Goal: Task Accomplishment & Management: Complete application form

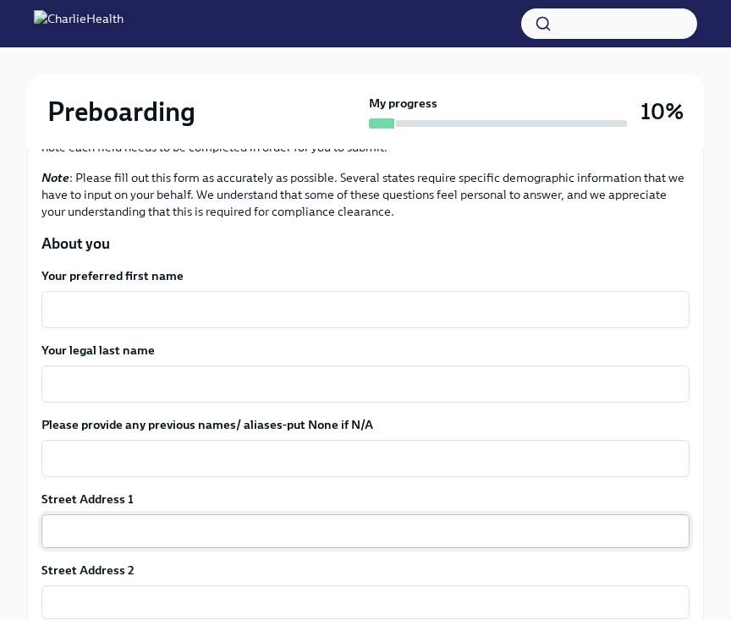
scroll to position [212, 0]
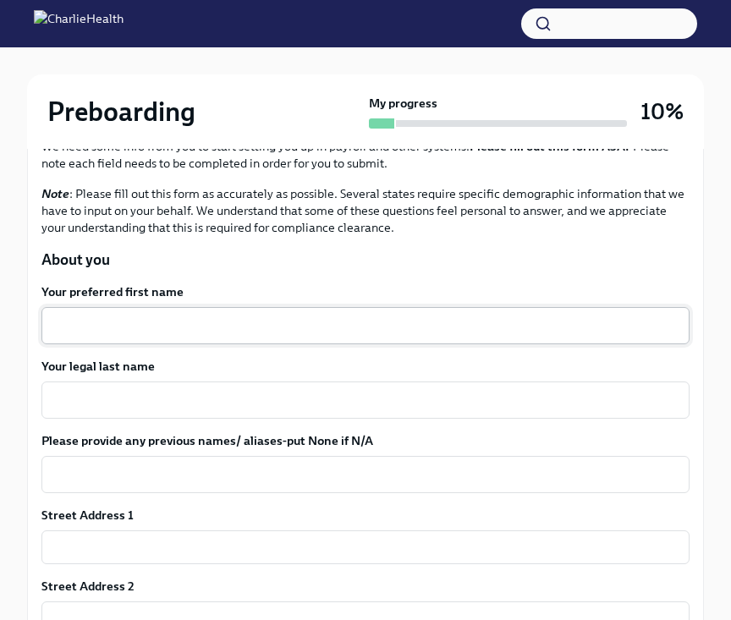
click at [116, 324] on textarea "Your preferred first name" at bounding box center [366, 326] width 628 height 20
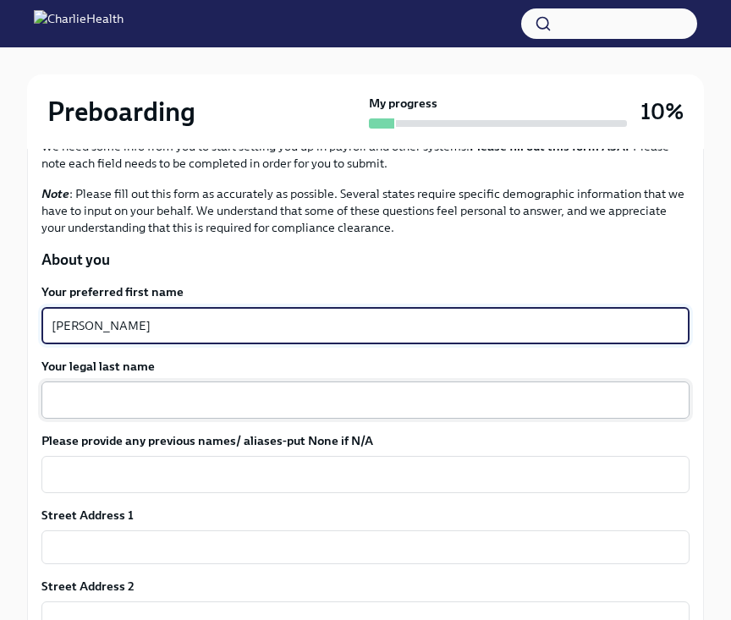
type textarea "[PERSON_NAME]"
click at [123, 408] on textarea "Your legal last name" at bounding box center [366, 400] width 628 height 20
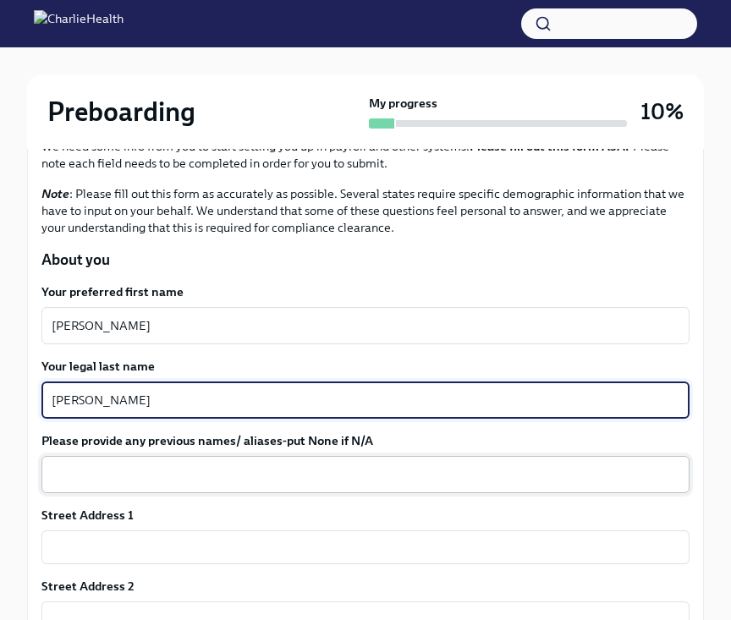
type textarea "[PERSON_NAME]"
click at [121, 484] on textarea "Please provide any previous names/ aliases-put None if N/A" at bounding box center [366, 475] width 628 height 20
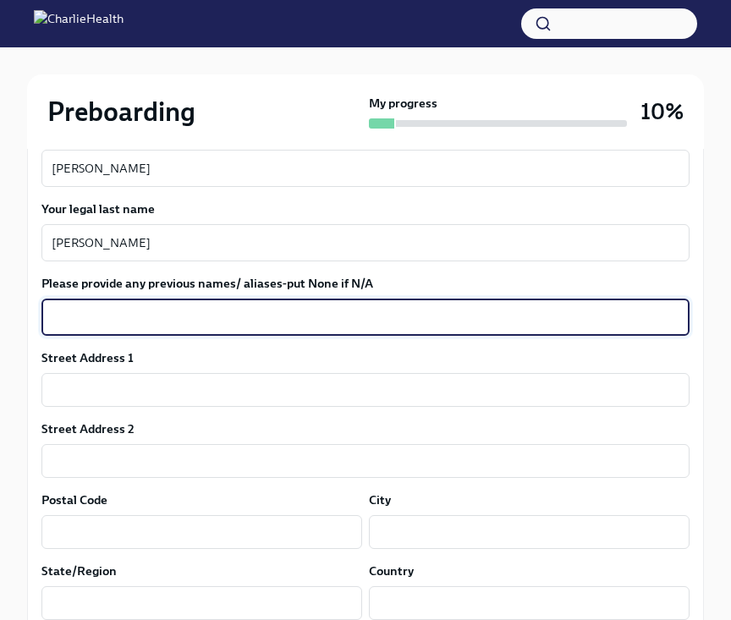
scroll to position [369, 0]
type textarea "N/A"
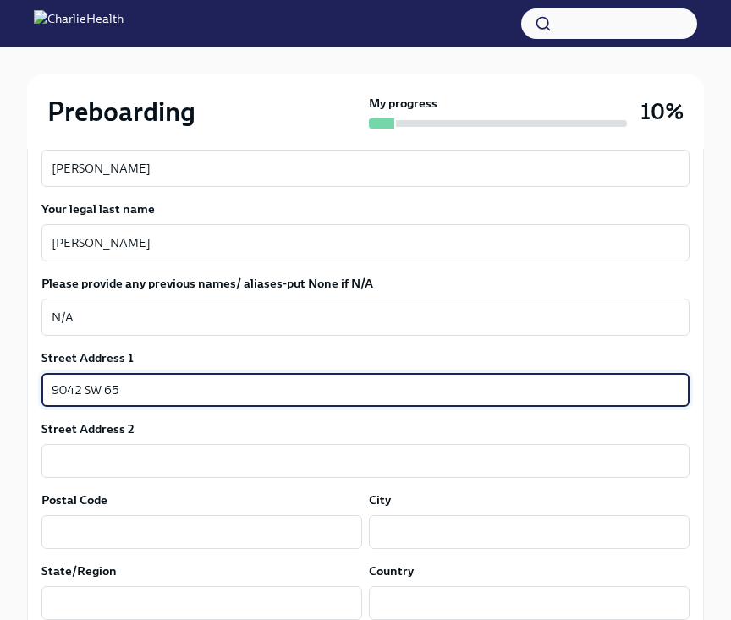
type input "9042 SW 65 Terr"
type input "33173"
type input "[GEOGRAPHIC_DATA]"
type input "FL"
type input "[GEOGRAPHIC_DATA]"
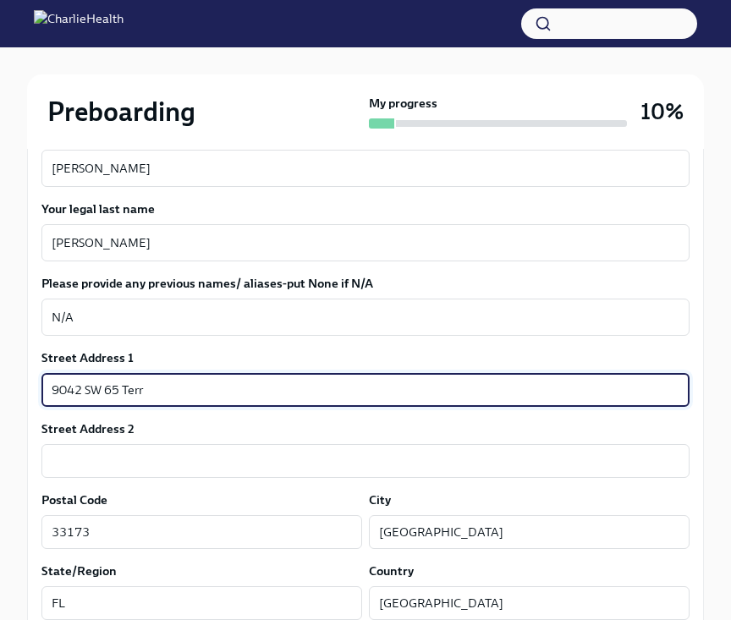
type textarea "FL"
type textarea "[GEOGRAPHIC_DATA]"
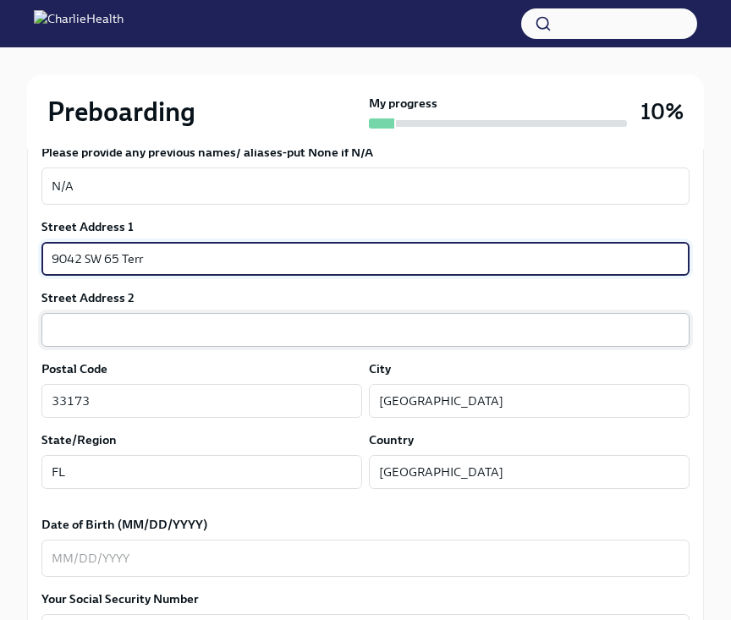
scroll to position [503, 0]
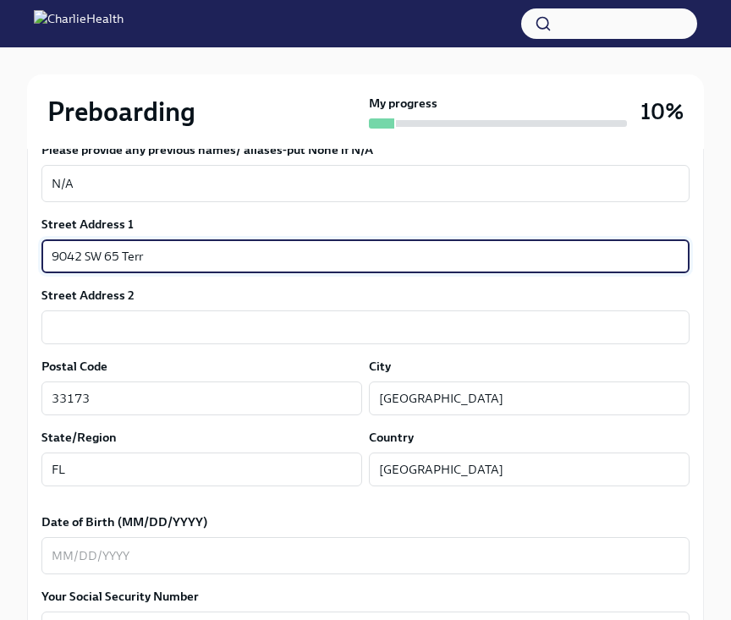
click at [167, 255] on input "9042 SW 65 Terr" at bounding box center [365, 256] width 648 height 34
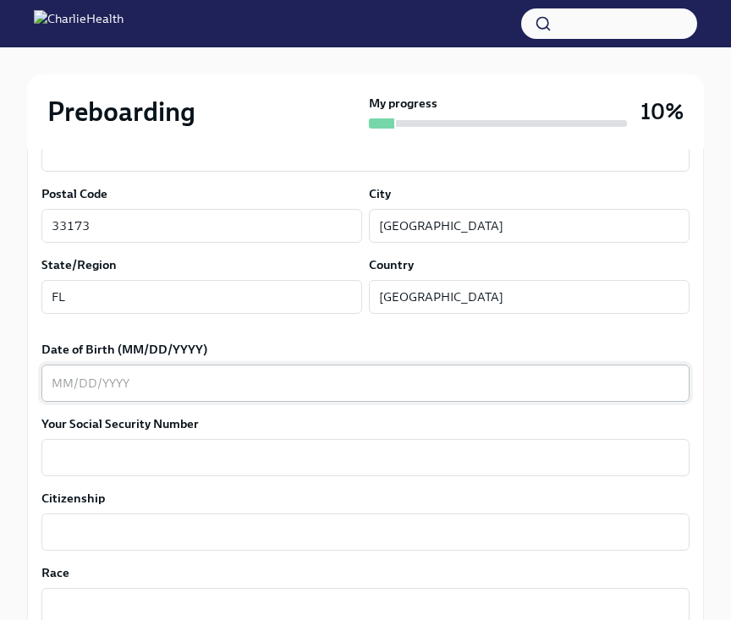
scroll to position [723, 0]
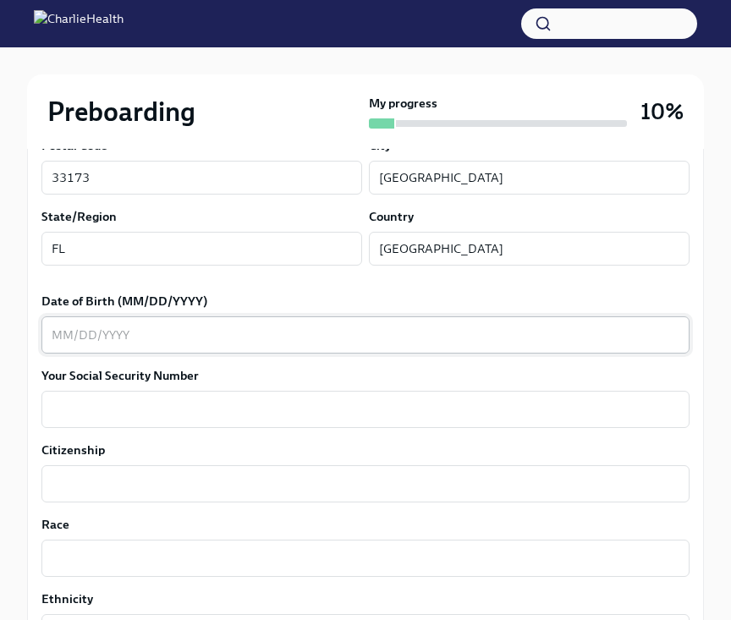
click at [114, 332] on textarea "Date of Birth (MM/DD/YYYY)" at bounding box center [366, 335] width 628 height 20
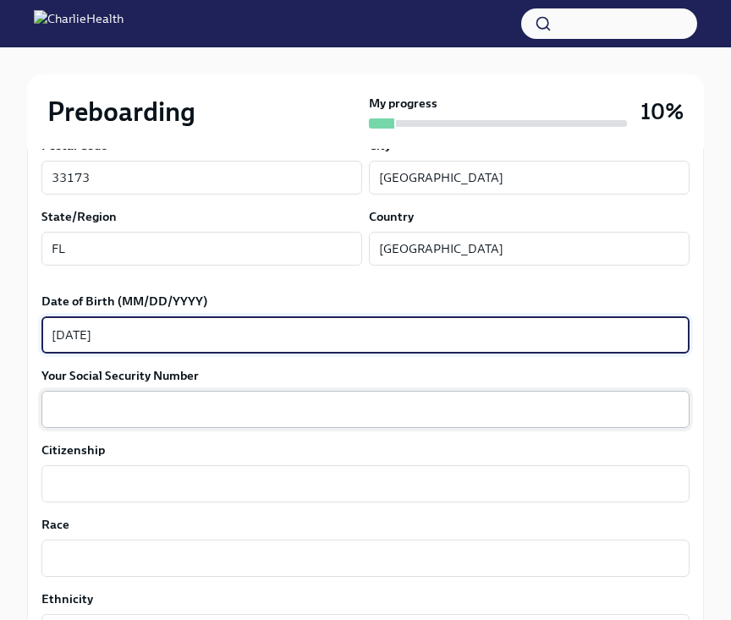
type textarea "[DATE]"
click at [106, 421] on div "x ​" at bounding box center [365, 409] width 648 height 37
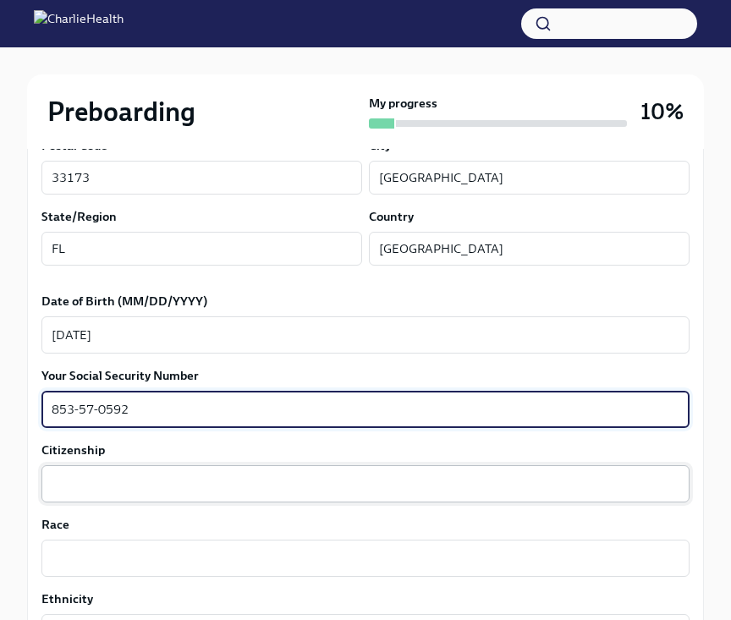
type textarea "853-57-0592"
click at [78, 485] on textarea "Citizenship" at bounding box center [366, 484] width 628 height 20
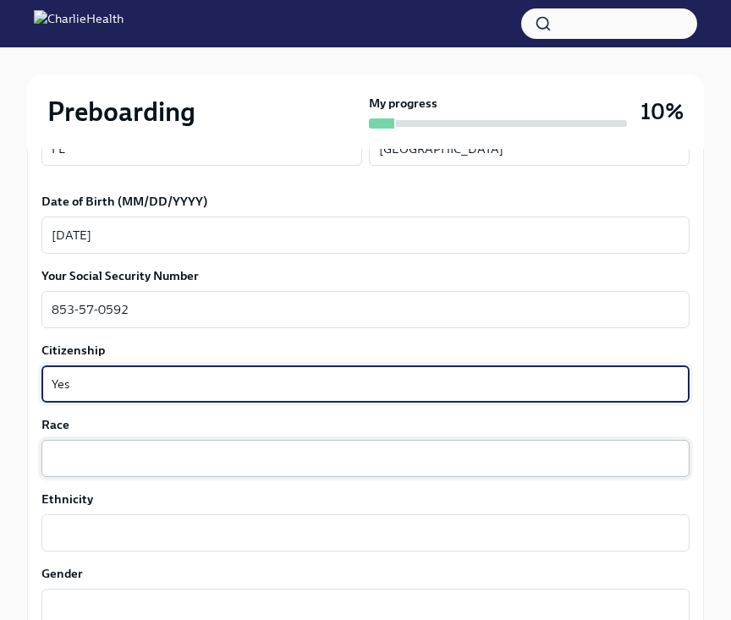
scroll to position [870, 0]
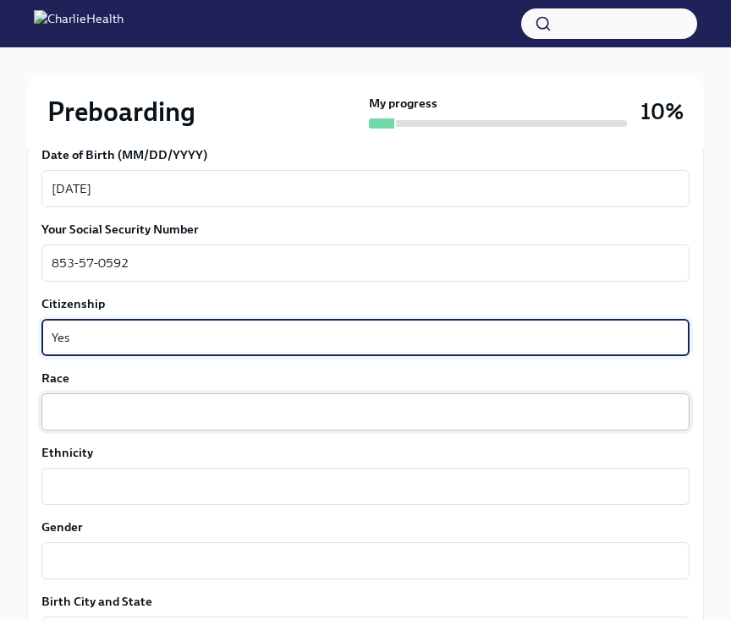
type textarea "Yes"
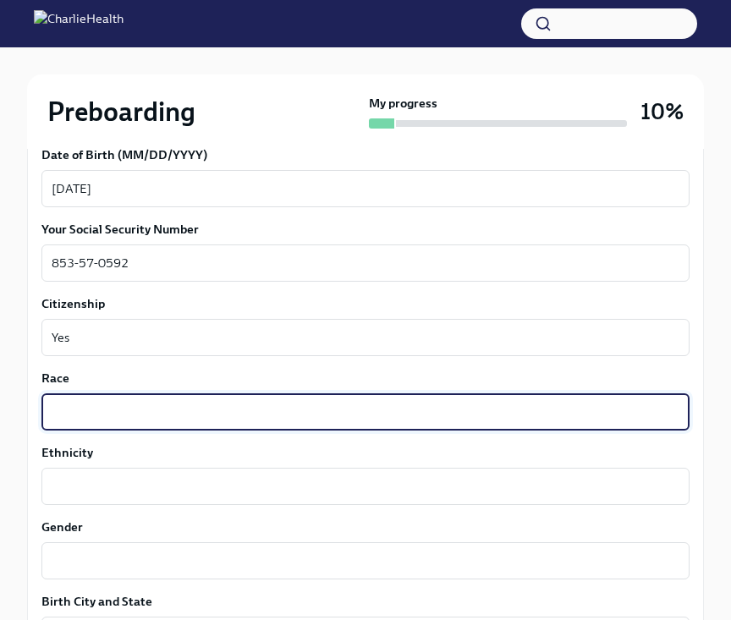
click at [76, 416] on textarea "Race" at bounding box center [366, 412] width 628 height 20
type textarea "White"
click at [84, 487] on textarea "Ethnicity" at bounding box center [366, 486] width 628 height 20
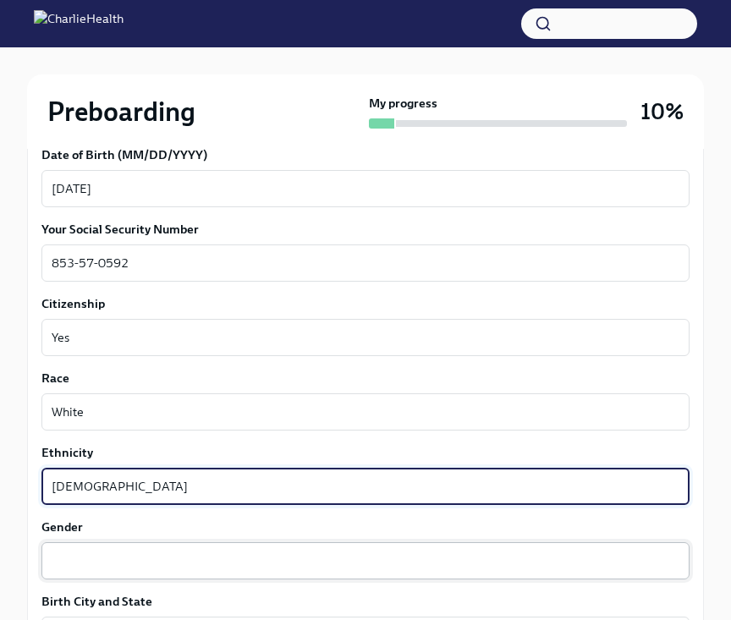
type textarea "[DEMOGRAPHIC_DATA]"
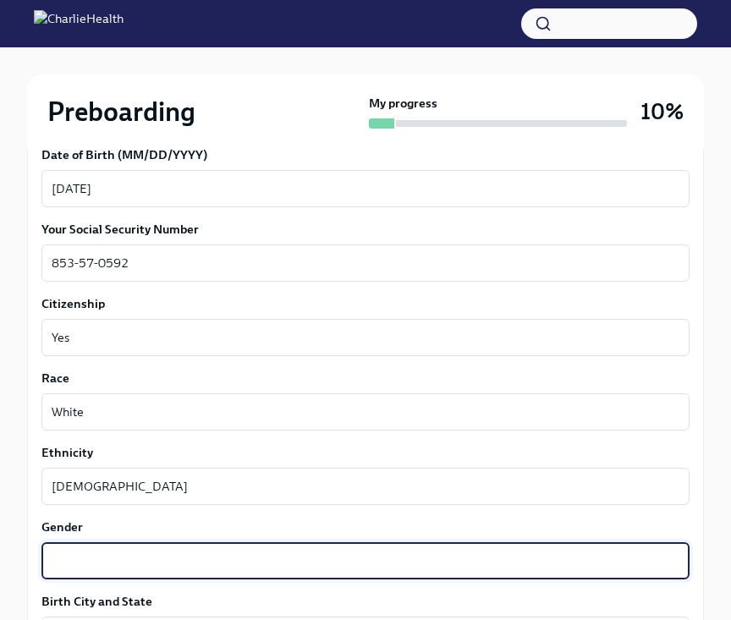
click at [87, 569] on textarea "Gender" at bounding box center [366, 561] width 628 height 20
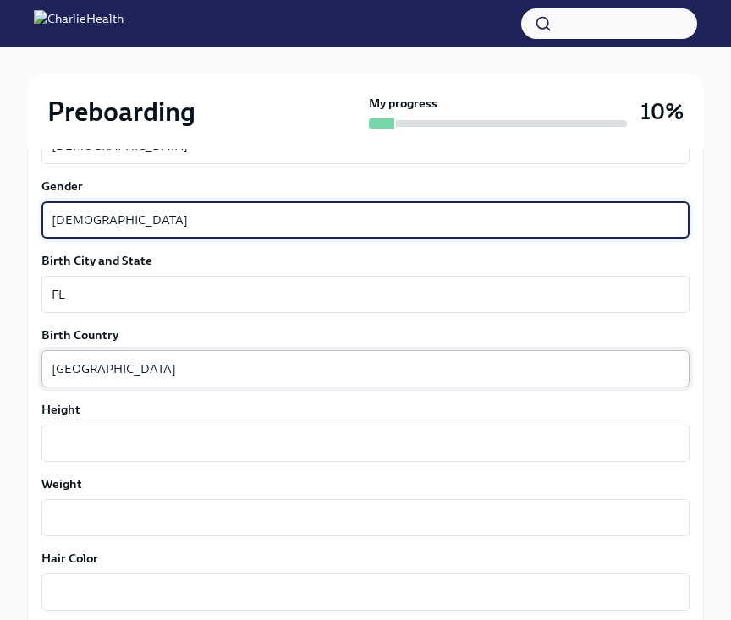
scroll to position [1234, 0]
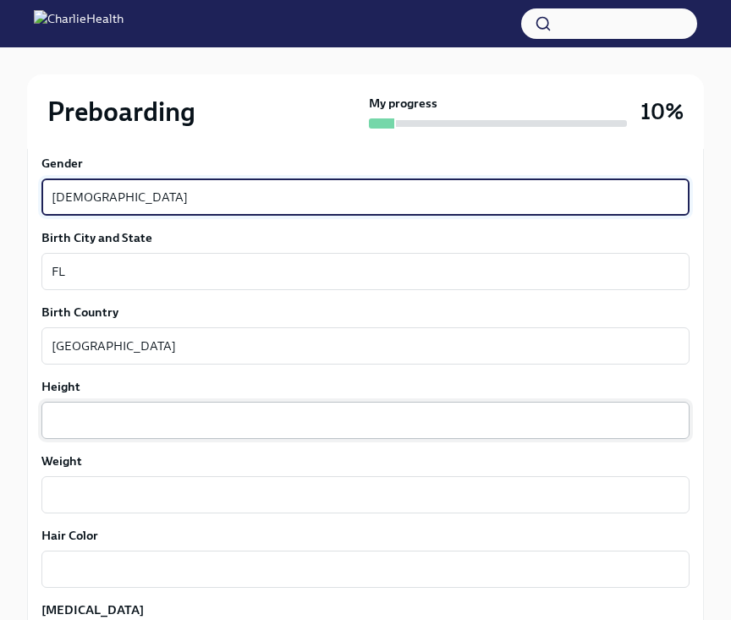
type textarea "[DEMOGRAPHIC_DATA]"
click at [64, 415] on textarea "Height" at bounding box center [366, 420] width 628 height 20
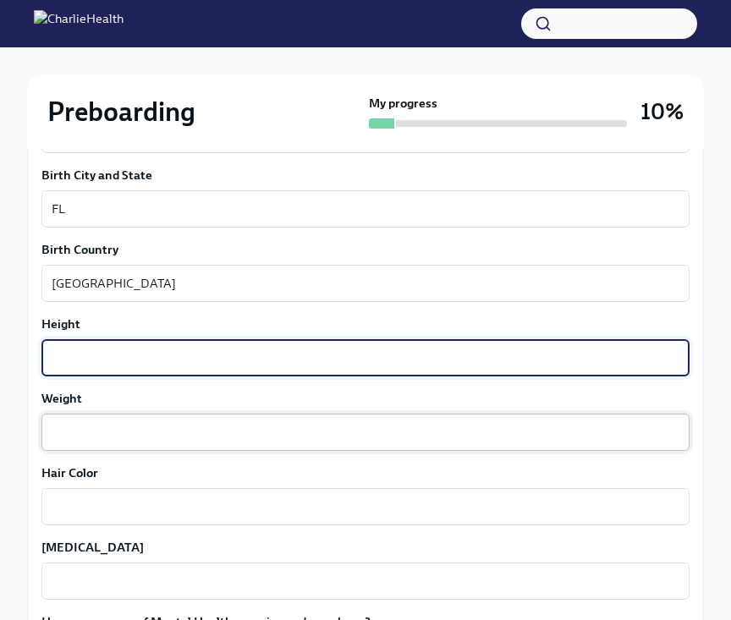
scroll to position [1296, 0]
type textarea "5'1"
click at [72, 435] on textarea "Weight" at bounding box center [366, 432] width 628 height 20
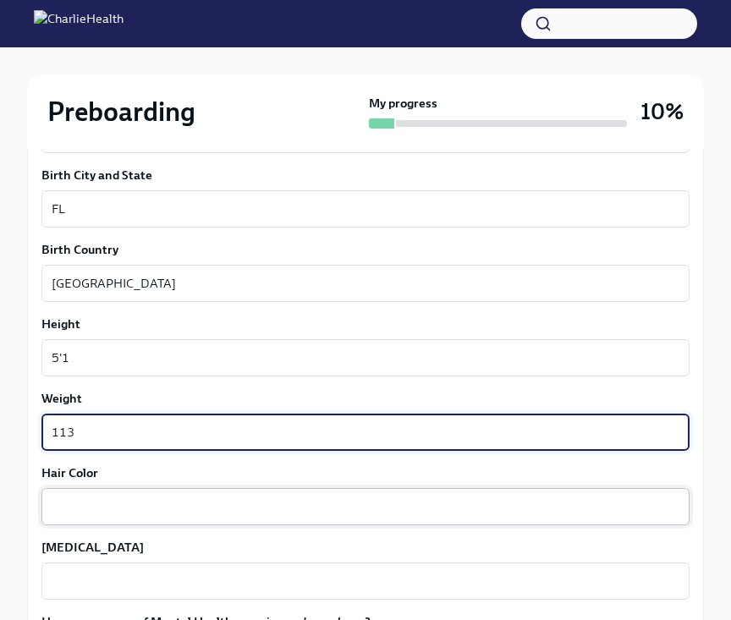
click at [103, 503] on textarea "Hair Color" at bounding box center [366, 507] width 628 height 20
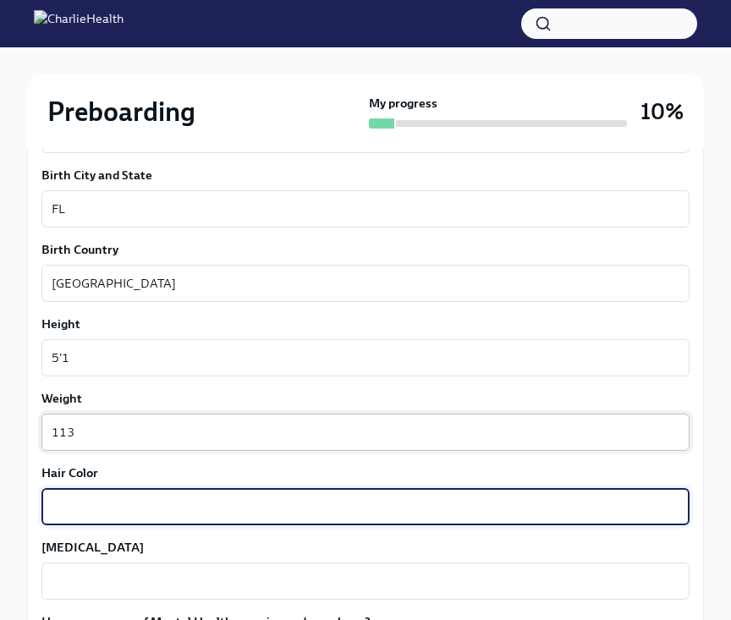
click at [79, 434] on textarea "113" at bounding box center [366, 432] width 628 height 20
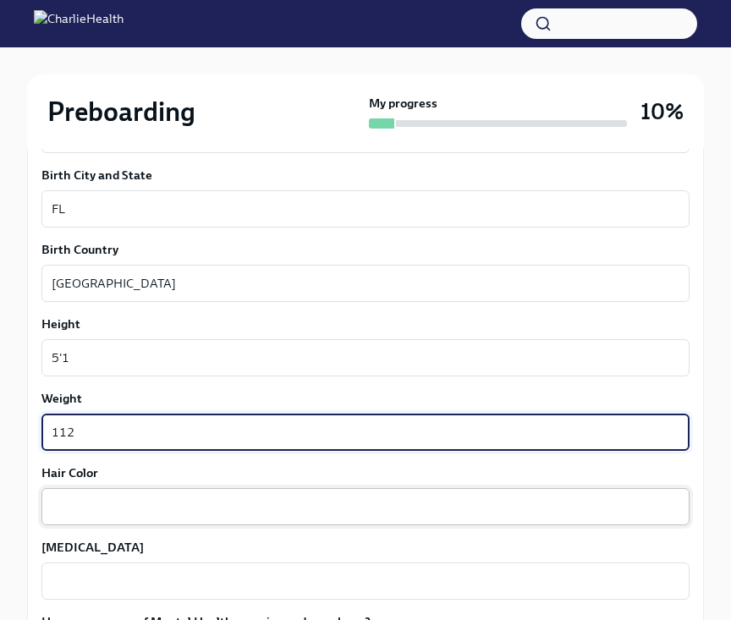
type textarea "112"
click at [96, 512] on textarea "Hair Color" at bounding box center [366, 507] width 628 height 20
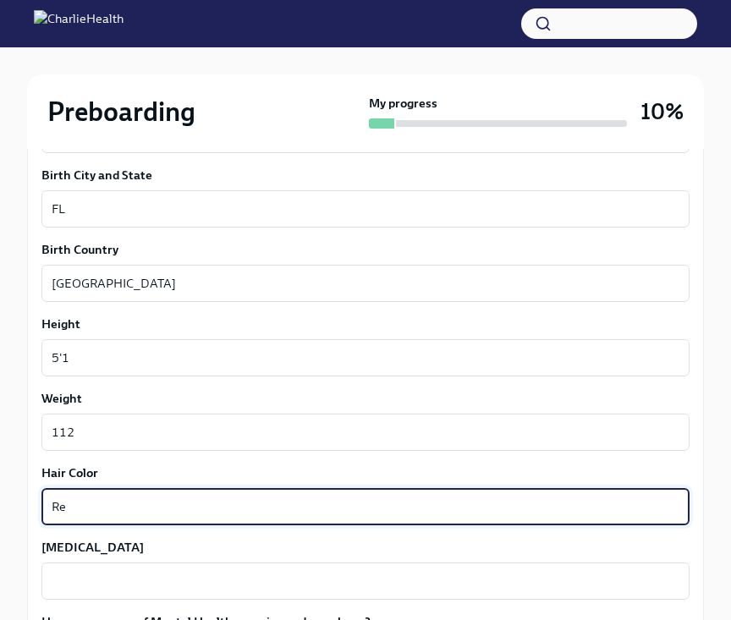
type textarea "R"
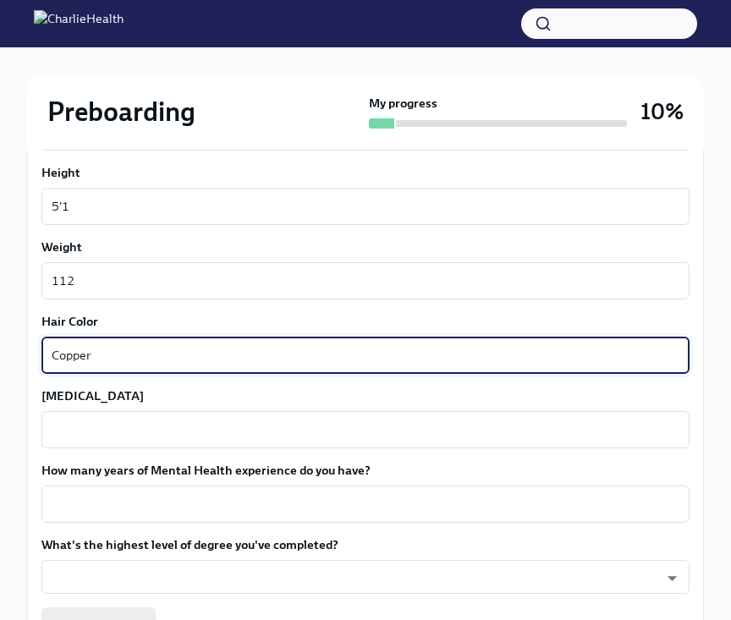
scroll to position [1460, 0]
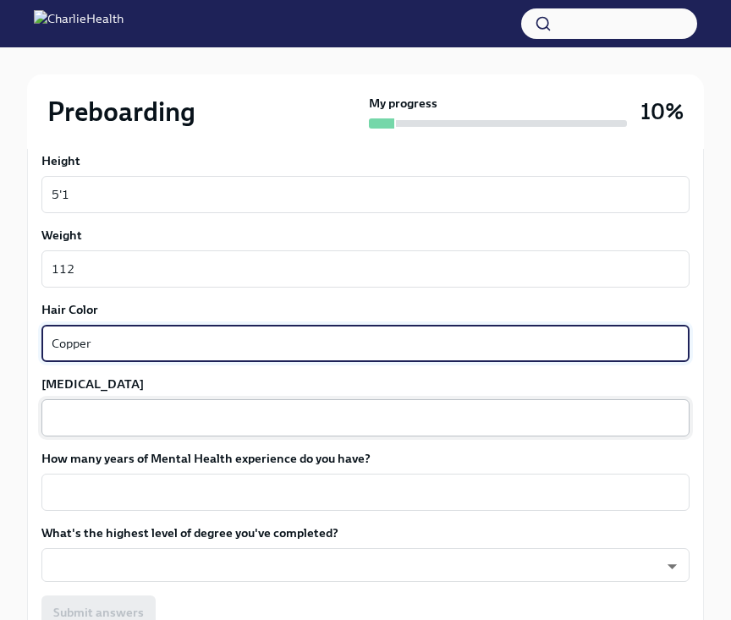
type textarea "Copper"
click at [85, 421] on textarea "[MEDICAL_DATA]" at bounding box center [366, 418] width 628 height 20
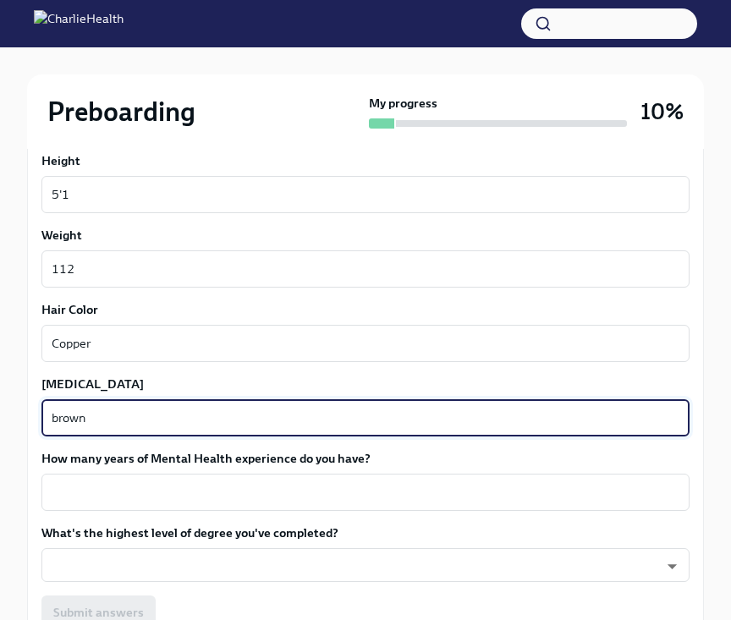
click at [56, 418] on textarea "brown" at bounding box center [366, 418] width 628 height 20
type textarea "Brown"
click at [63, 484] on textarea "How many years of Mental Health experience do you have?" at bounding box center [366, 492] width 628 height 20
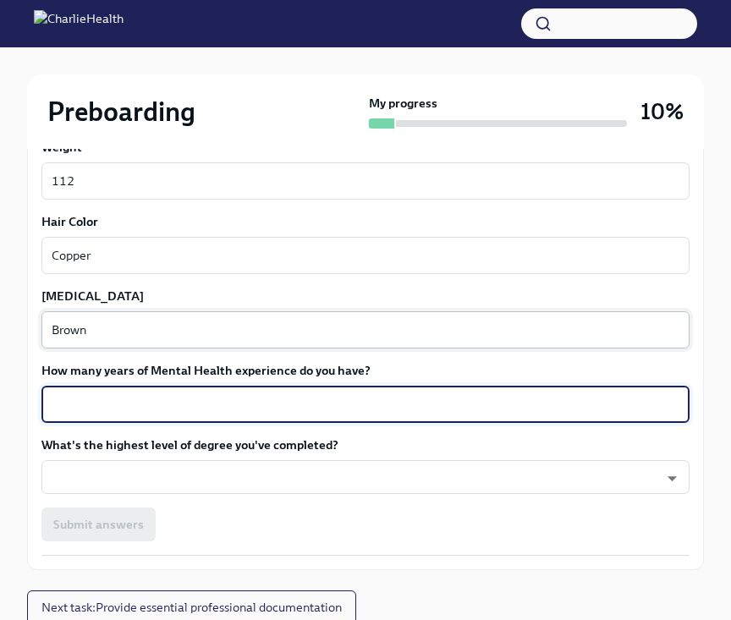
scroll to position [1548, 0]
click at [168, 415] on div "x ​" at bounding box center [365, 403] width 648 height 37
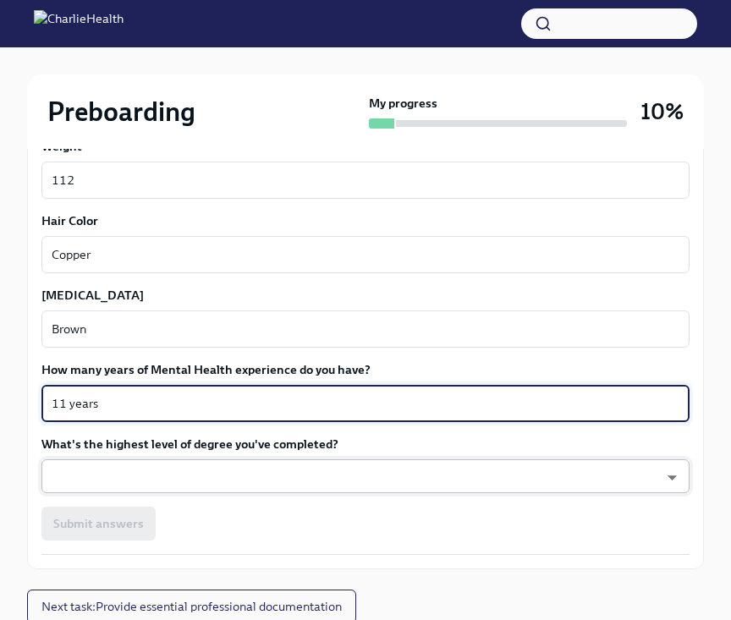
type textarea "11 years"
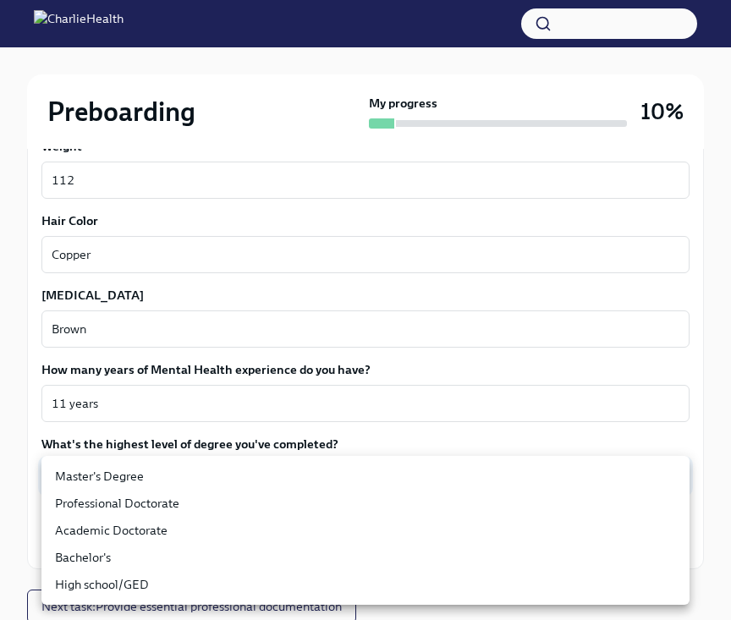
click at [119, 474] on li "Master's Degree" at bounding box center [365, 476] width 648 height 27
type input "2vBr-ghkD"
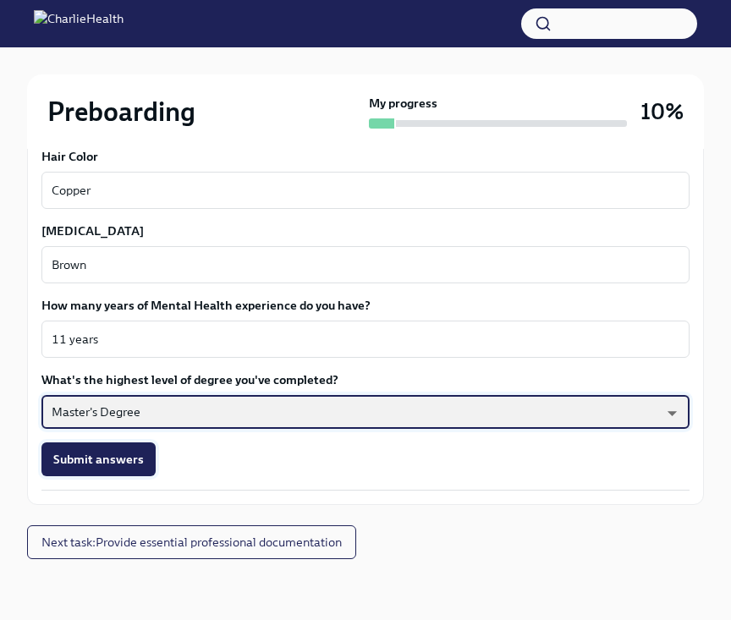
scroll to position [1613, 0]
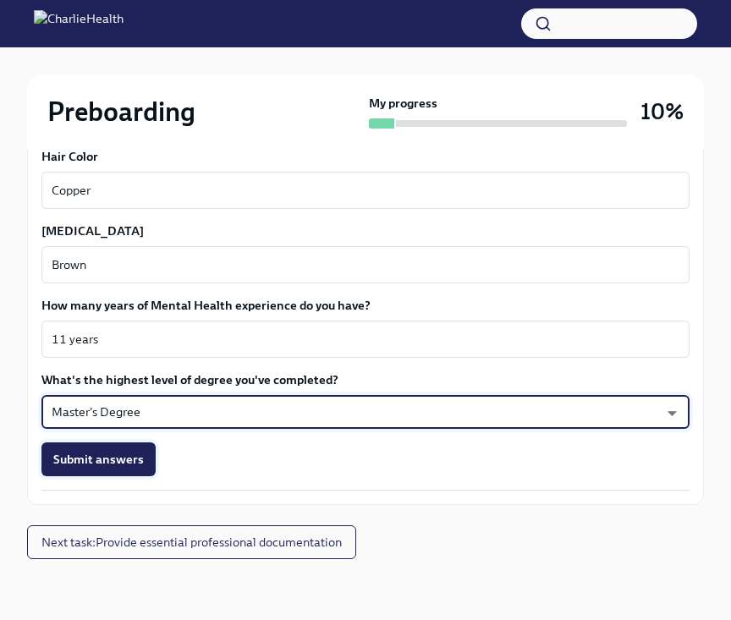
click at [107, 470] on button "Submit answers" at bounding box center [98, 460] width 114 height 34
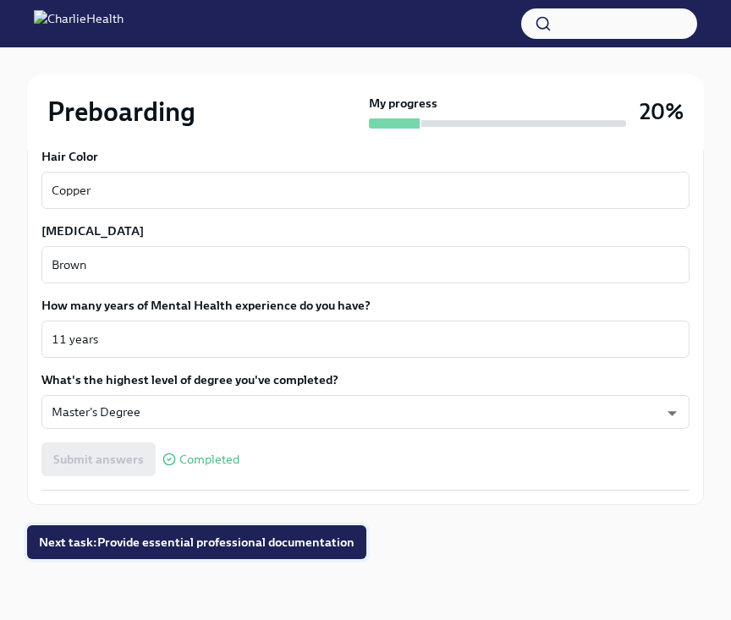
click at [228, 549] on span "Next task : Provide essential professional documentation" at bounding box center [197, 542] width 316 height 17
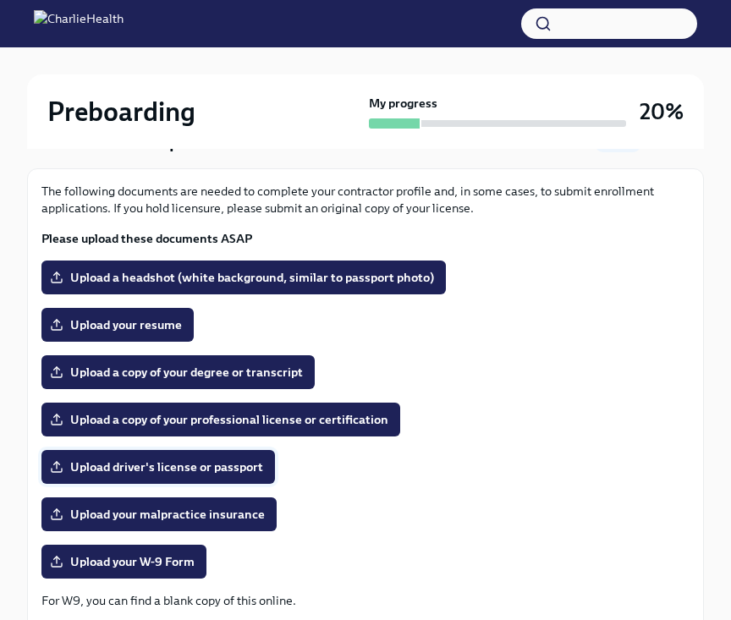
scroll to position [169, 0]
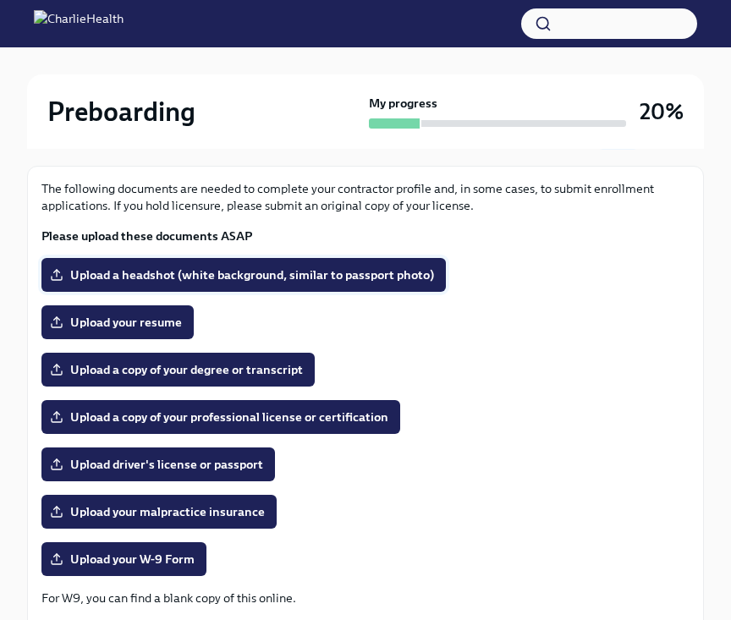
click at [177, 262] on label "Upload a headshot (white background, similar to passport photo)" at bounding box center [243, 275] width 404 height 34
click at [0, 0] on input "Upload a headshot (white background, similar to passport photo)" at bounding box center [0, 0] width 0 height 0
click at [305, 285] on label "Upload a headshot (white background, similar to passport photo)" at bounding box center [243, 275] width 404 height 34
click at [0, 0] on input "Upload a headshot (white background, similar to passport photo)" at bounding box center [0, 0] width 0 height 0
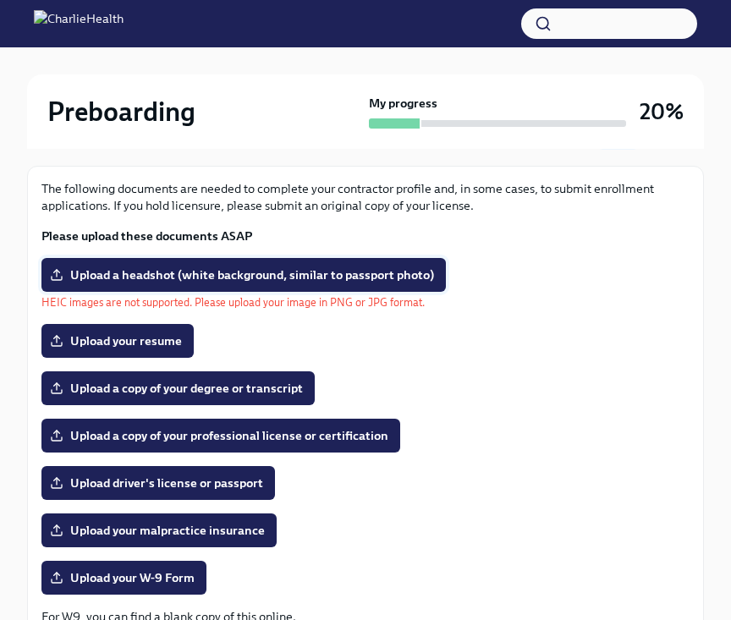
click at [321, 289] on label "Upload a headshot (white background, similar to passport photo)" at bounding box center [243, 275] width 404 height 34
click at [0, 0] on input "Upload a headshot (white background, similar to passport photo)" at bounding box center [0, 0] width 0 height 0
click at [143, 338] on span "Upload your resume" at bounding box center [117, 341] width 129 height 17
click at [0, 0] on input "Upload your resume" at bounding box center [0, 0] width 0 height 0
click at [113, 388] on span "Upload a copy of your degree or transcript" at bounding box center [178, 388] width 250 height 17
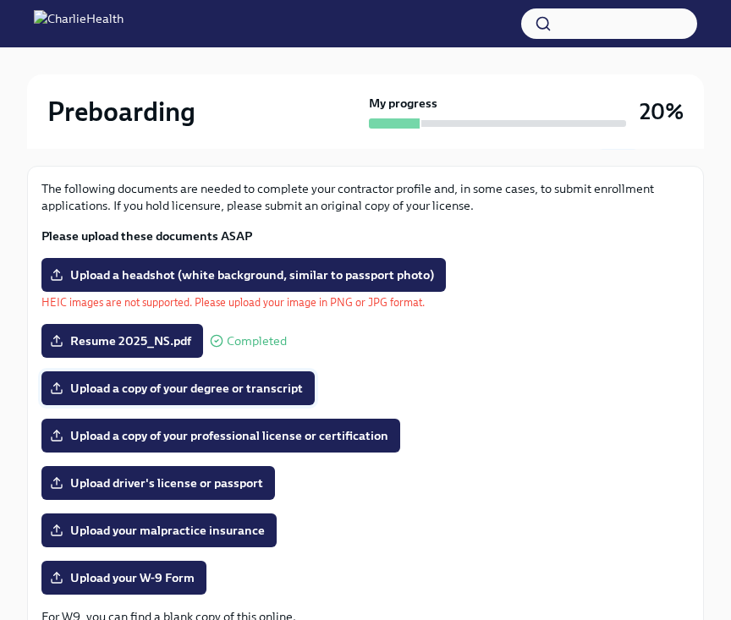
click at [0, 0] on input "Upload a copy of your degree or transcript" at bounding box center [0, 0] width 0 height 0
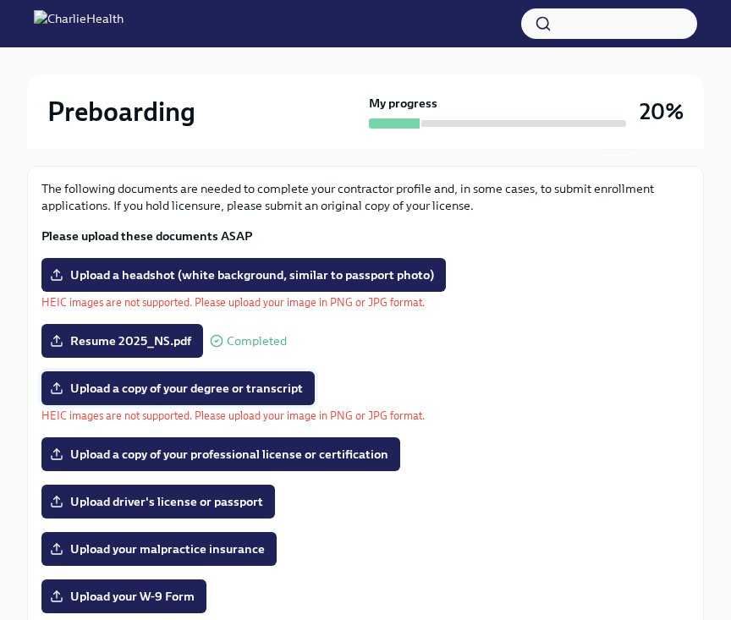
click at [272, 393] on span "Upload a copy of your degree or transcript" at bounding box center [178, 388] width 250 height 17
click at [0, 0] on input "Upload a copy of your degree or transcript" at bounding box center [0, 0] width 0 height 0
click at [223, 394] on span "Upload a copy of your degree or transcript" at bounding box center [178, 388] width 250 height 17
click at [0, 0] on input "Upload a copy of your degree or transcript" at bounding box center [0, 0] width 0 height 0
click at [186, 499] on span "Upload driver's license or passport" at bounding box center [158, 501] width 210 height 17
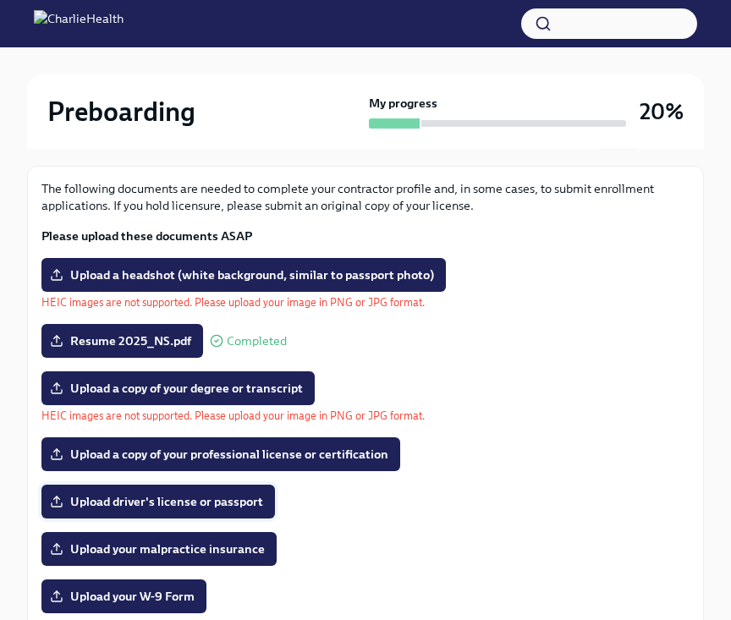
click at [0, 0] on input "Upload driver's license or passport" at bounding box center [0, 0] width 0 height 0
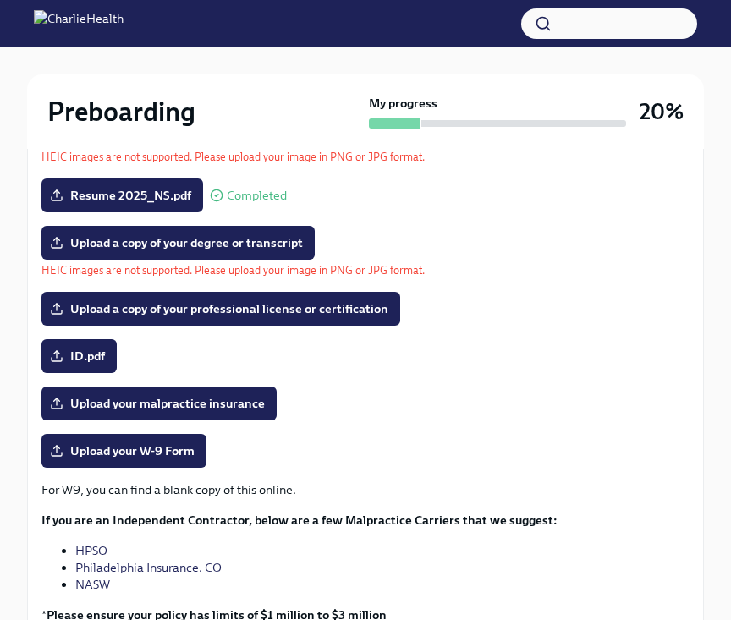
scroll to position [316, 0]
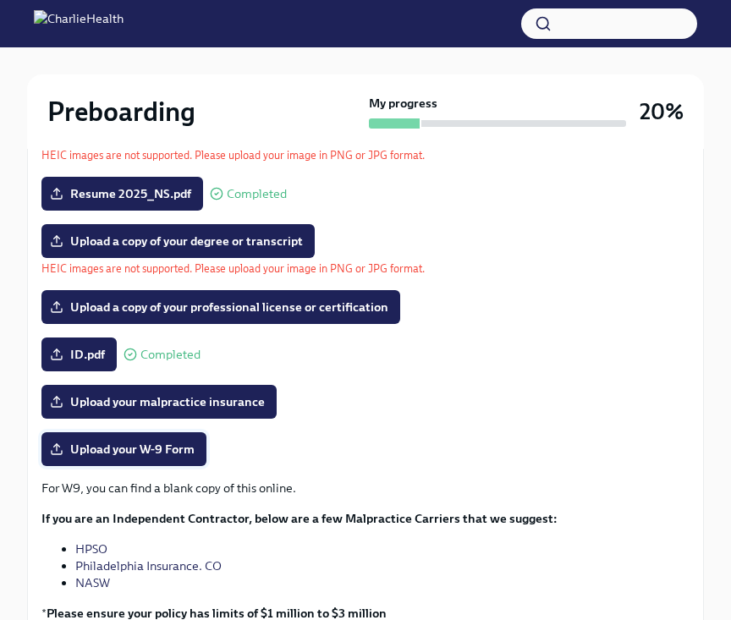
click at [124, 449] on span "Upload your W-9 Form" at bounding box center [123, 449] width 141 height 17
click at [0, 0] on input "Upload your W-9 Form" at bounding box center [0, 0] width 0 height 0
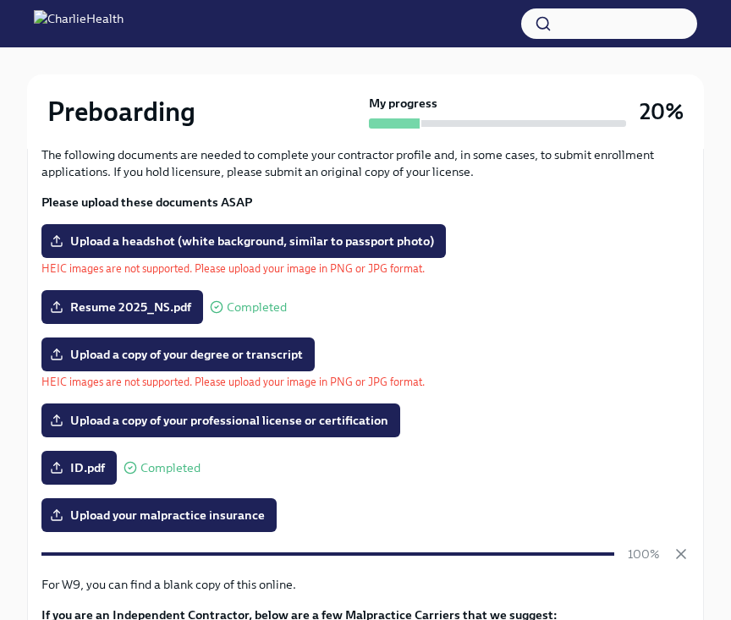
scroll to position [202, 0]
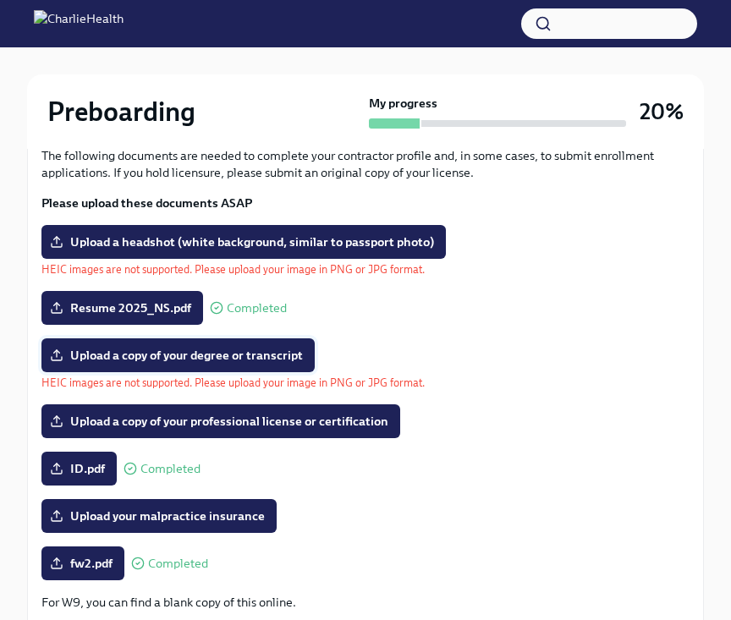
click at [226, 365] on label "Upload a copy of your degree or transcript" at bounding box center [177, 355] width 273 height 34
click at [0, 0] on input "Upload a copy of your degree or transcript" at bounding box center [0, 0] width 0 height 0
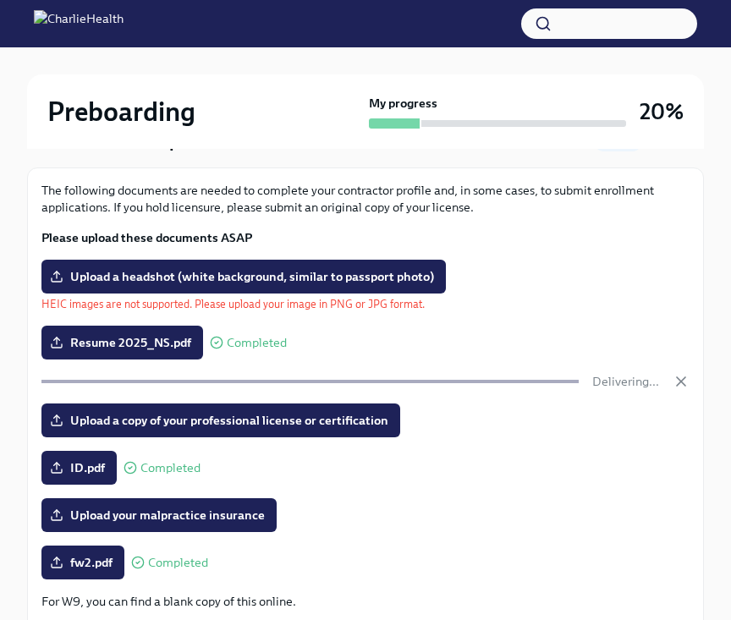
scroll to position [127, 0]
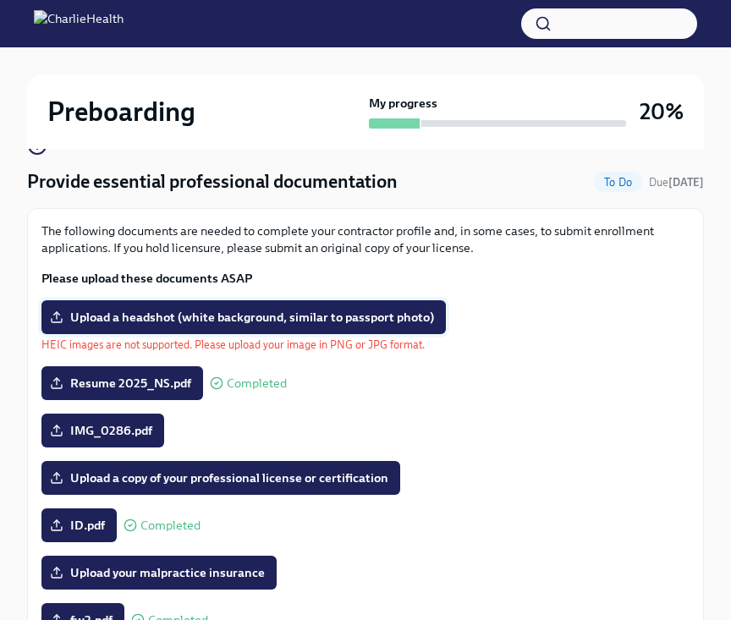
click at [292, 316] on span "Upload a headshot (white background, similar to passport photo)" at bounding box center [243, 317] width 381 height 17
click at [0, 0] on input "Upload a headshot (white background, similar to passport photo)" at bounding box center [0, 0] width 0 height 0
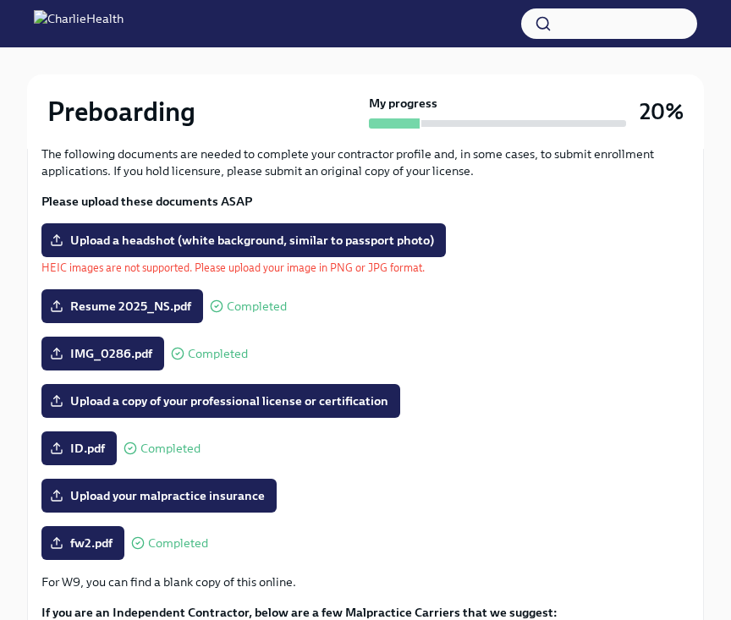
scroll to position [162, 0]
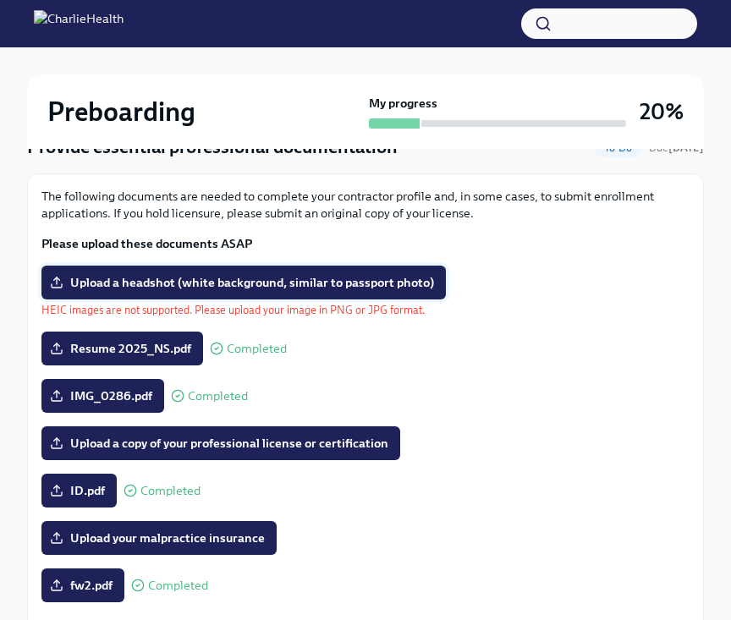
click at [93, 285] on span "Upload a headshot (white background, similar to passport photo)" at bounding box center [243, 282] width 381 height 17
click at [0, 0] on input "Upload a headshot (white background, similar to passport photo)" at bounding box center [0, 0] width 0 height 0
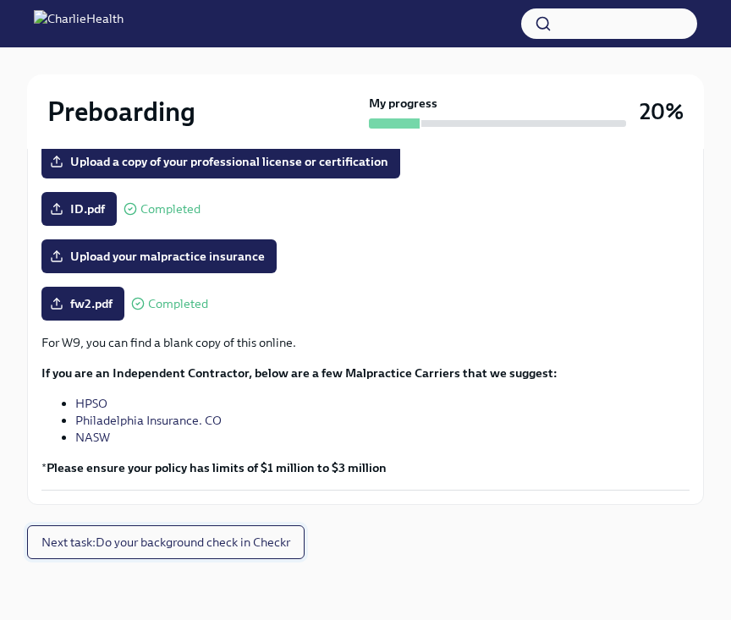
scroll to position [425, 0]
click at [266, 551] on button "Next task : Do your background check in Checkr" at bounding box center [166, 542] width 278 height 34
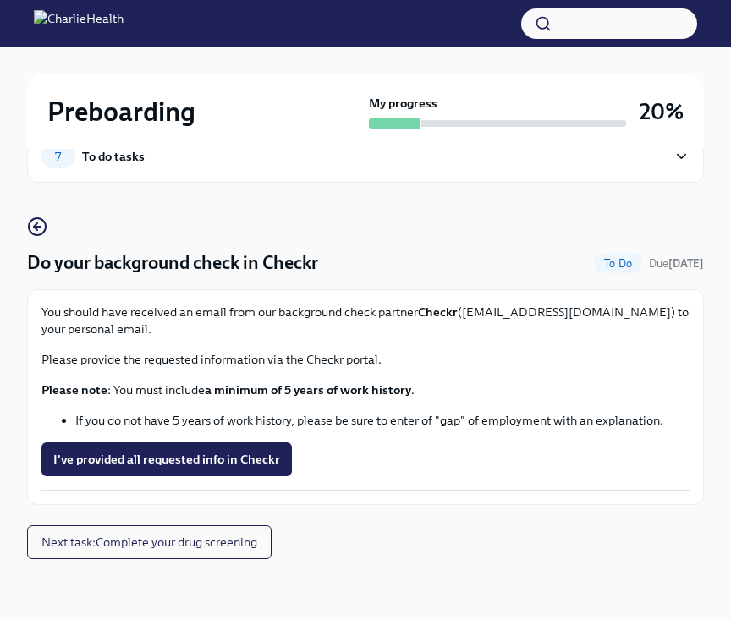
scroll to position [46, 0]
click at [242, 465] on span "I've provided all requested info in Checkr" at bounding box center [166, 459] width 227 height 17
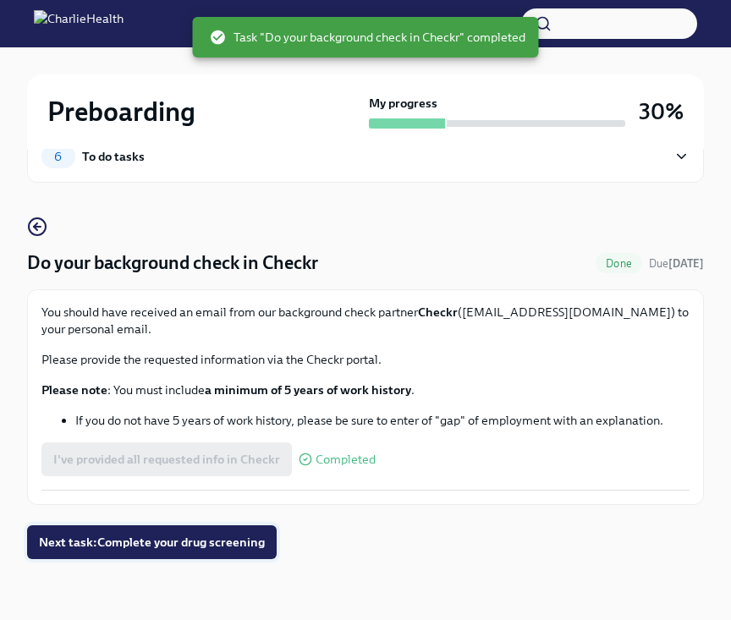
click at [206, 553] on button "Next task : Complete your drug screening" at bounding box center [152, 542] width 250 height 34
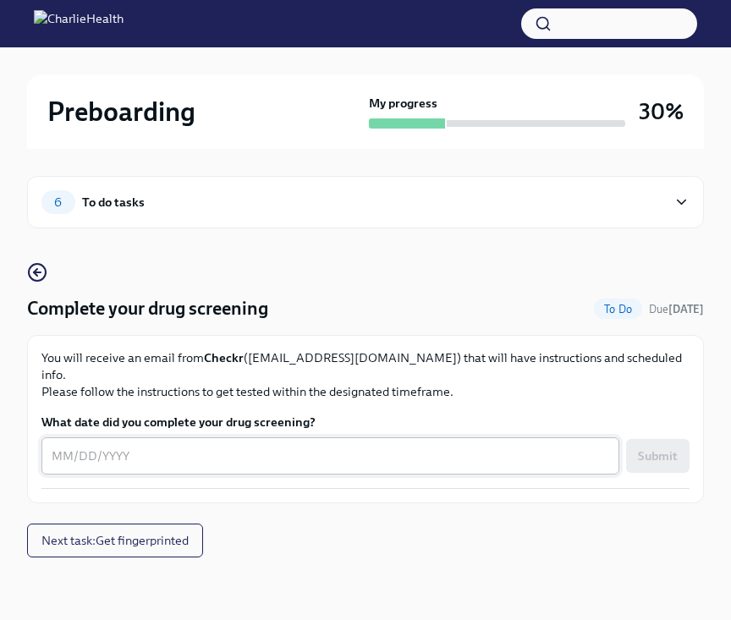
click at [70, 446] on textarea "What date did you complete your drug screening?" at bounding box center [331, 456] width 558 height 20
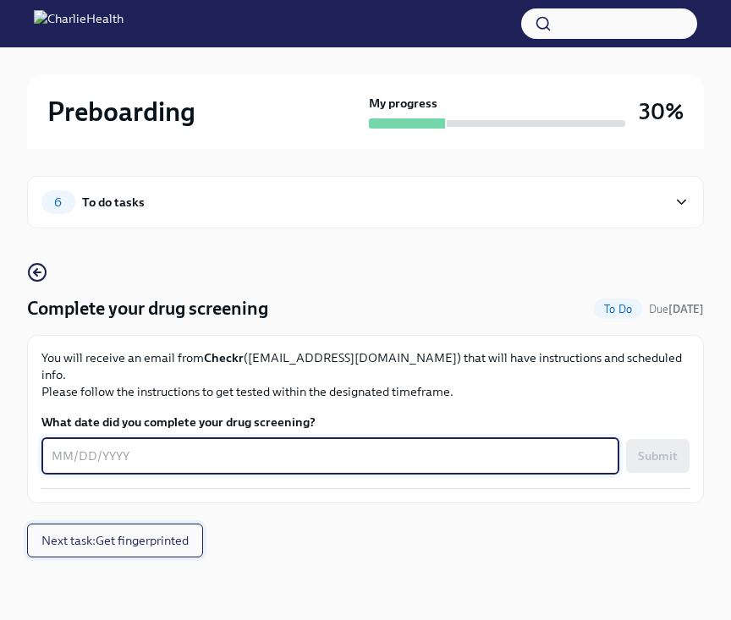
click at [172, 532] on span "Next task : Get fingerprinted" at bounding box center [114, 540] width 147 height 17
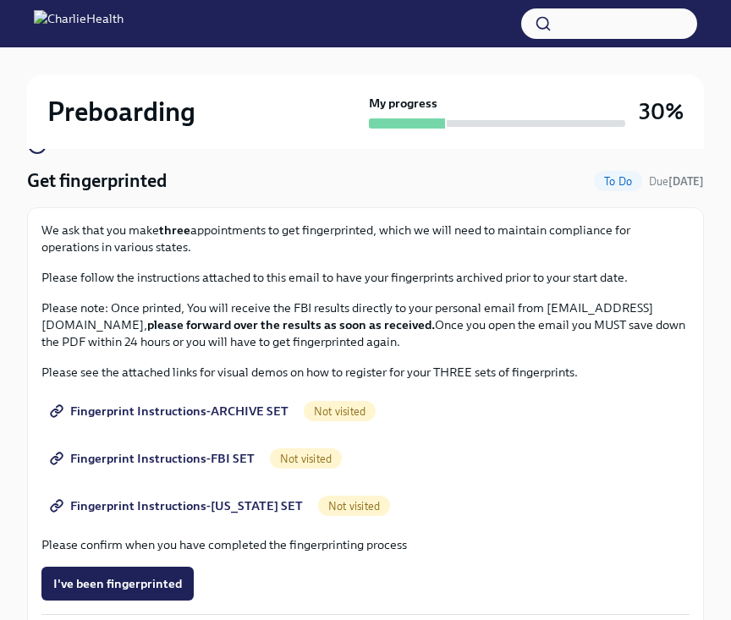
scroll to position [129, 0]
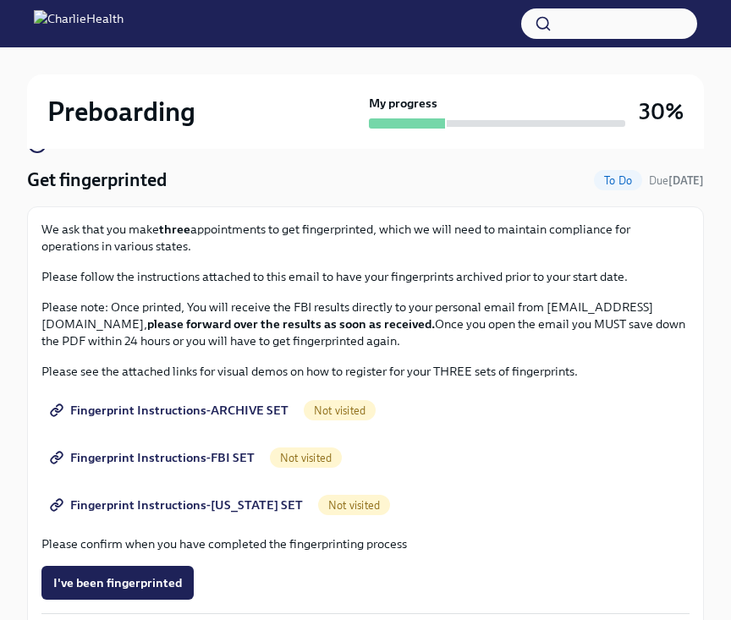
drag, startPoint x: 108, startPoint y: 304, endPoint x: 531, endPoint y: 350, distance: 424.8
click at [531, 350] on div "We ask that you make three appointments to get fingerprinted, which we will nee…" at bounding box center [365, 505] width 648 height 568
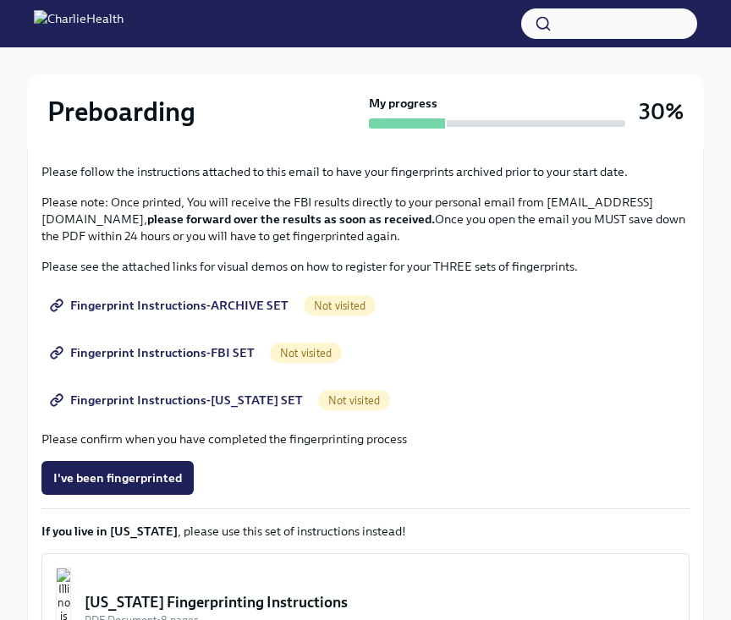
scroll to position [239, 0]
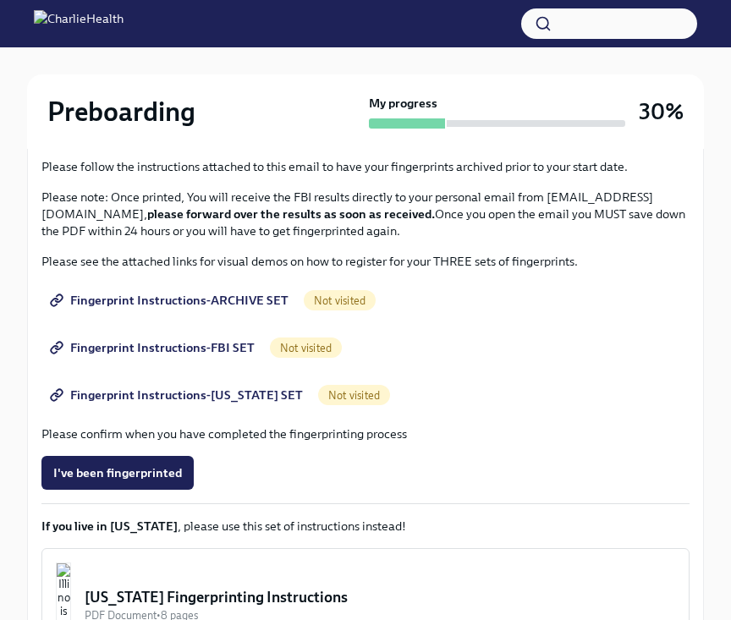
click at [220, 299] on span "Fingerprint Instructions-ARCHIVE SET" at bounding box center [170, 300] width 235 height 17
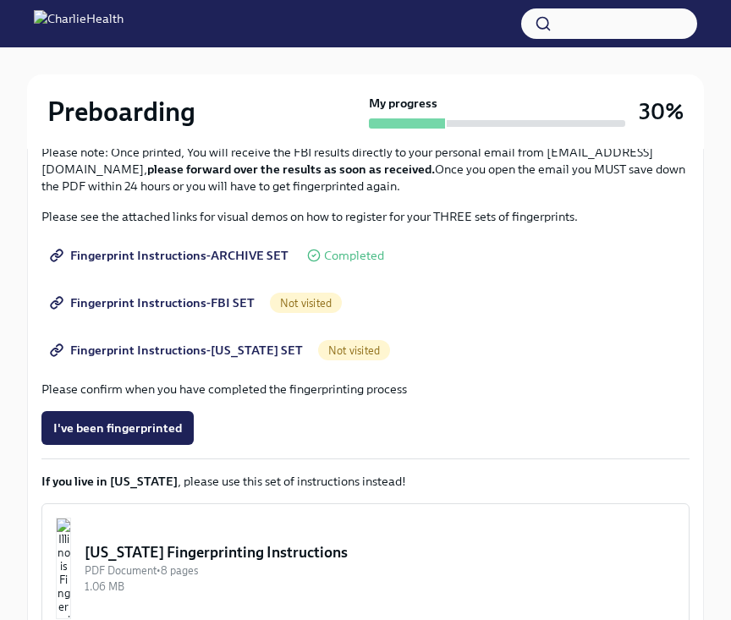
scroll to position [291, 0]
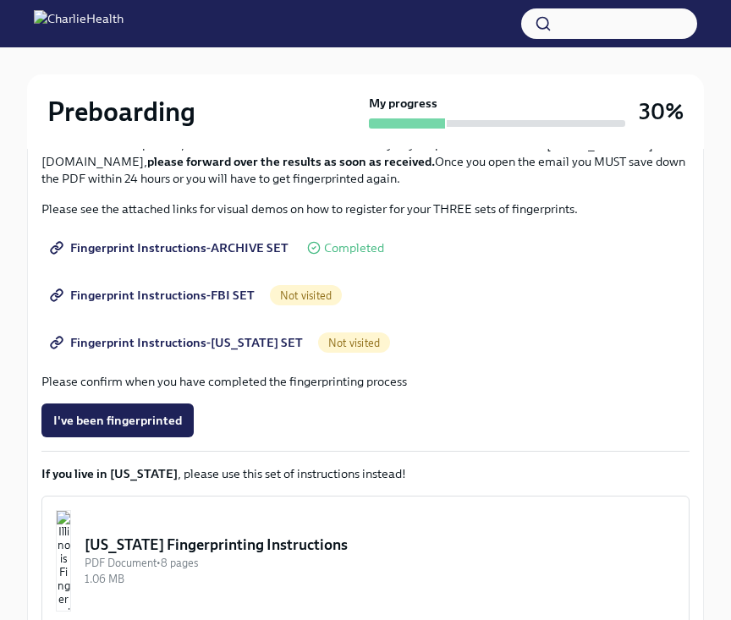
click at [123, 297] on span "Fingerprint Instructions-FBI SET" at bounding box center [153, 295] width 201 height 17
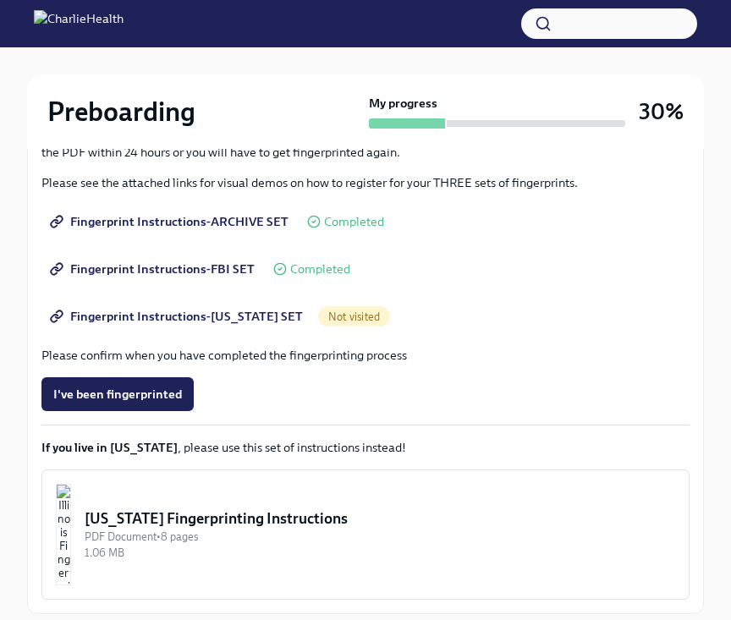
scroll to position [323, 0]
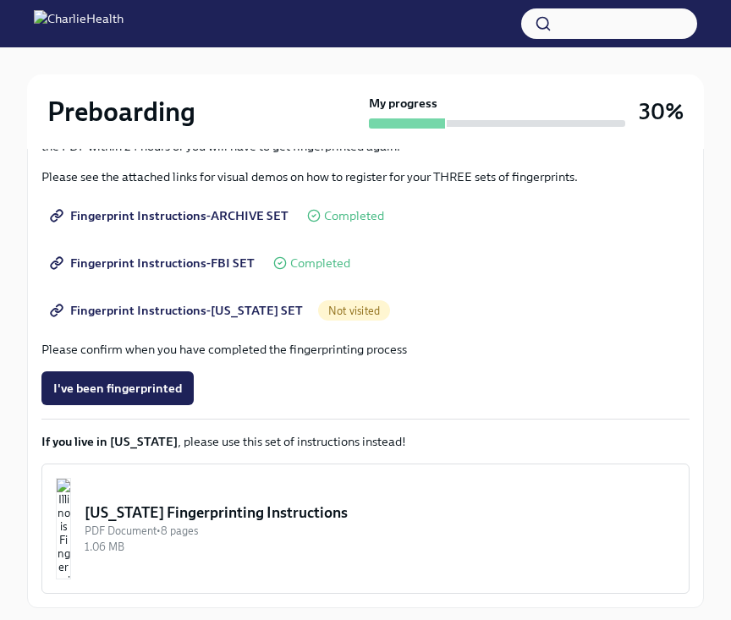
click at [106, 314] on span "Fingerprint Instructions-[US_STATE] SET" at bounding box center [178, 310] width 250 height 17
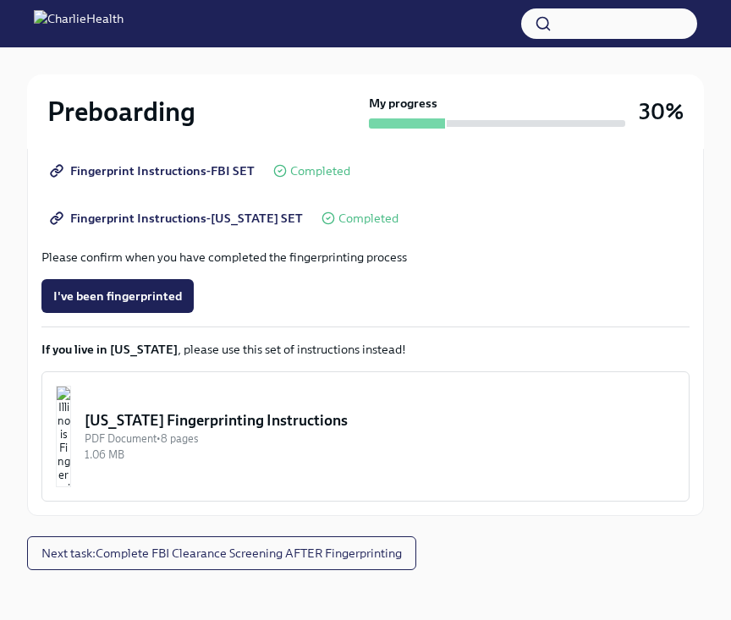
scroll to position [415, 0]
click at [276, 565] on button "Next task : Complete FBI Clearance Screening AFTER Fingerprinting" at bounding box center [221, 553] width 389 height 34
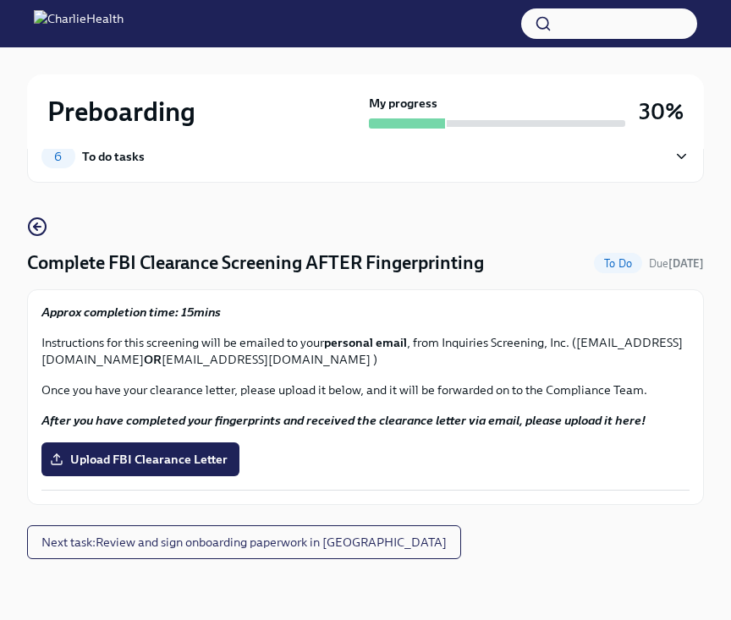
scroll to position [46, 0]
click at [220, 555] on button "Next task : Review and sign onboarding paperwork in [GEOGRAPHIC_DATA]" at bounding box center [244, 542] width 434 height 34
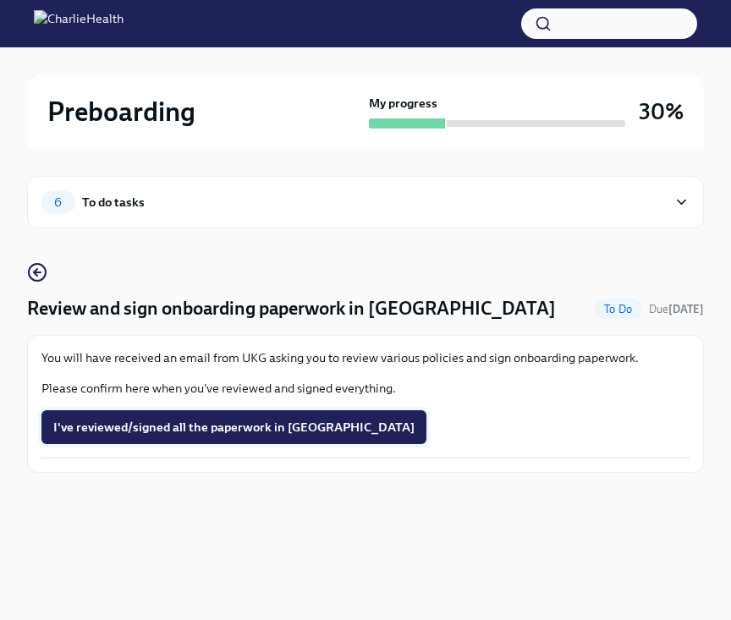
click at [194, 425] on span "I've reviewed/signed all the paperwork in [GEOGRAPHIC_DATA]" at bounding box center [233, 427] width 361 height 17
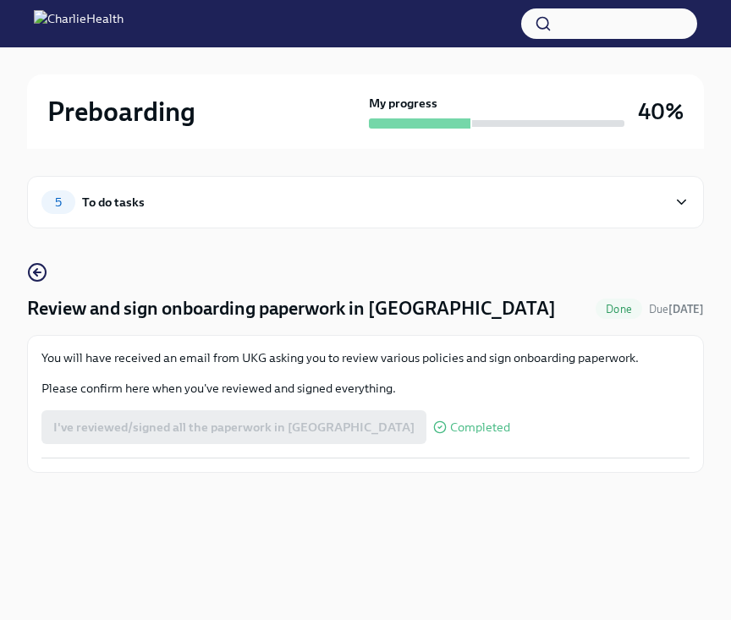
click at [69, 218] on div "5 To do tasks" at bounding box center [365, 202] width 677 height 52
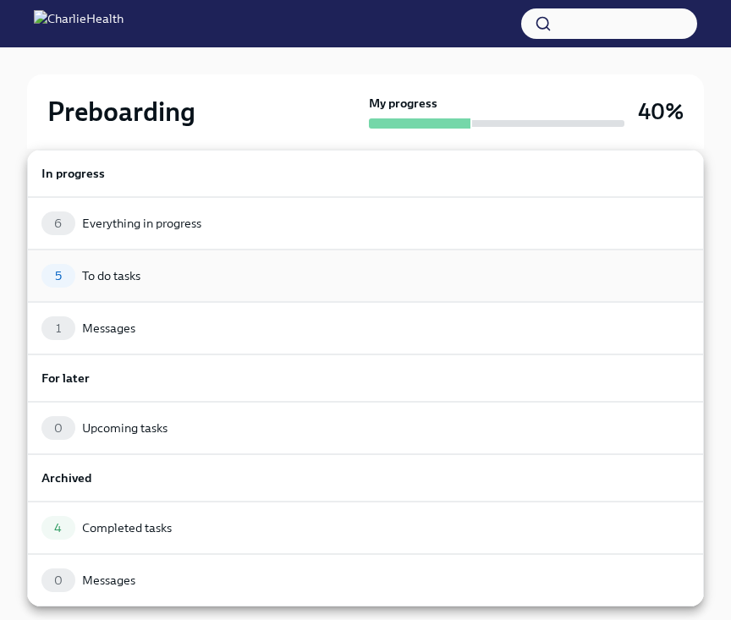
click at [124, 272] on div "To do tasks" at bounding box center [111, 275] width 58 height 17
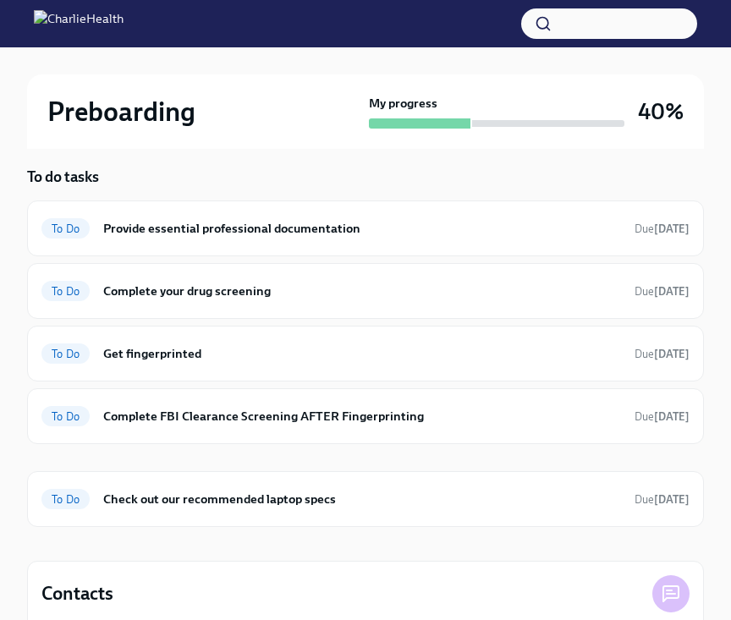
scroll to position [95, 0]
click at [318, 234] on h6 "Provide essential professional documentation" at bounding box center [362, 229] width 518 height 19
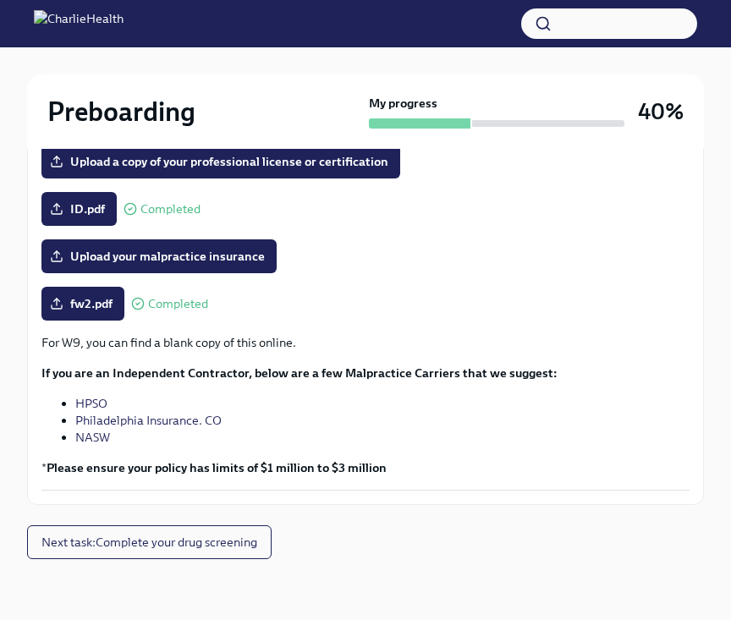
scroll to position [425, 0]
click at [216, 554] on button "Next task : Complete your drug screening" at bounding box center [149, 542] width 245 height 34
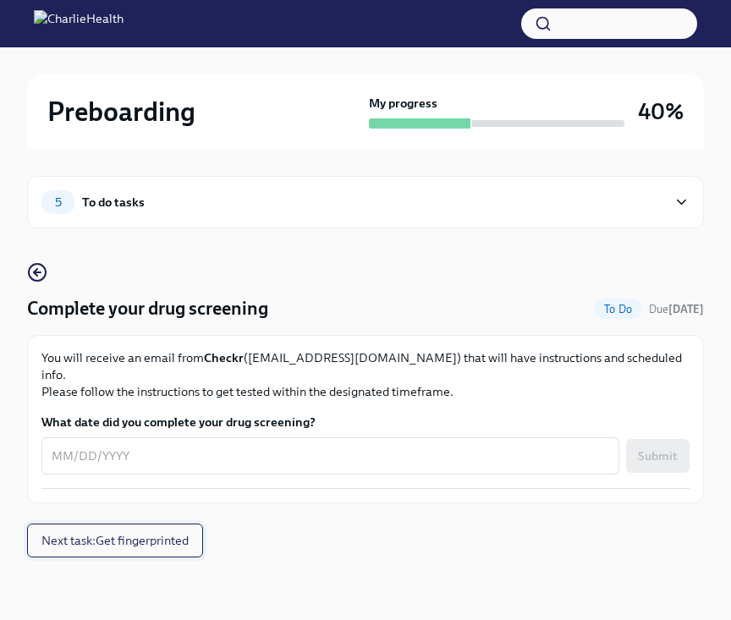
click at [159, 532] on span "Next task : Get fingerprinted" at bounding box center [114, 540] width 147 height 17
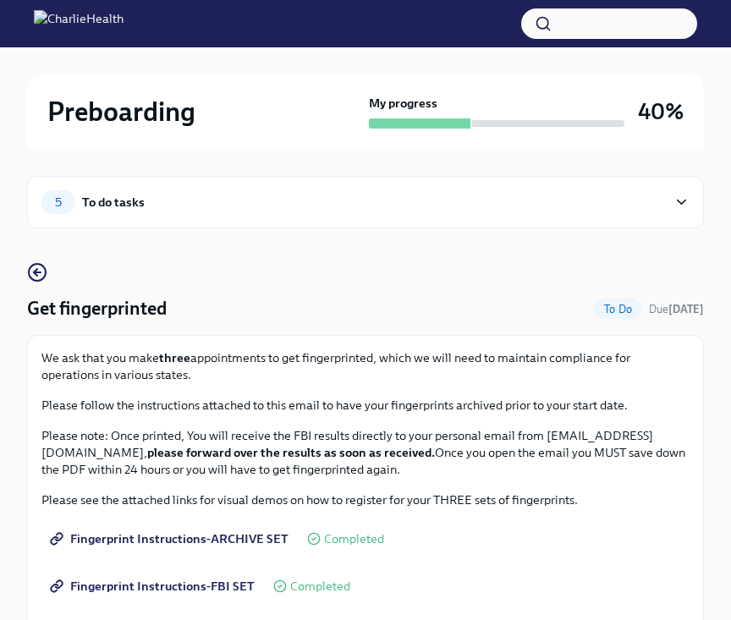
click at [124, 215] on div "5 To do tasks" at bounding box center [365, 202] width 677 height 52
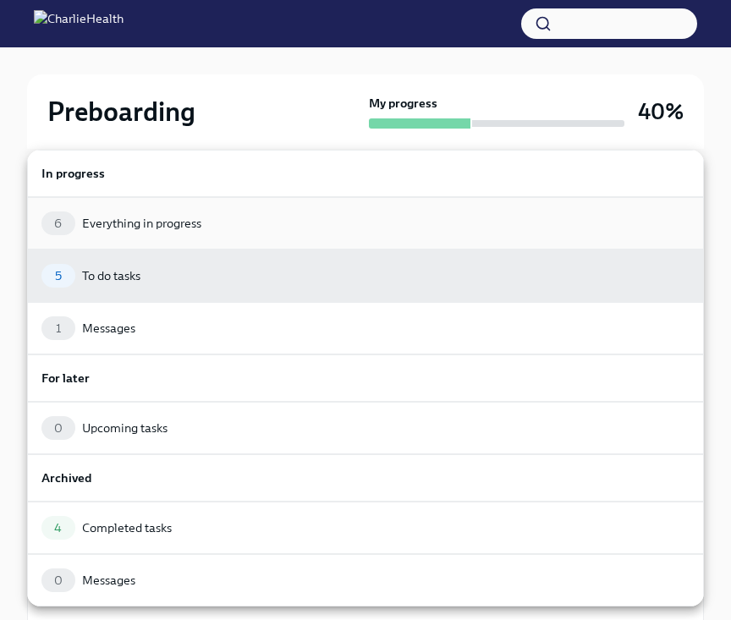
click at [141, 220] on div "Everything in progress" at bounding box center [141, 223] width 119 height 17
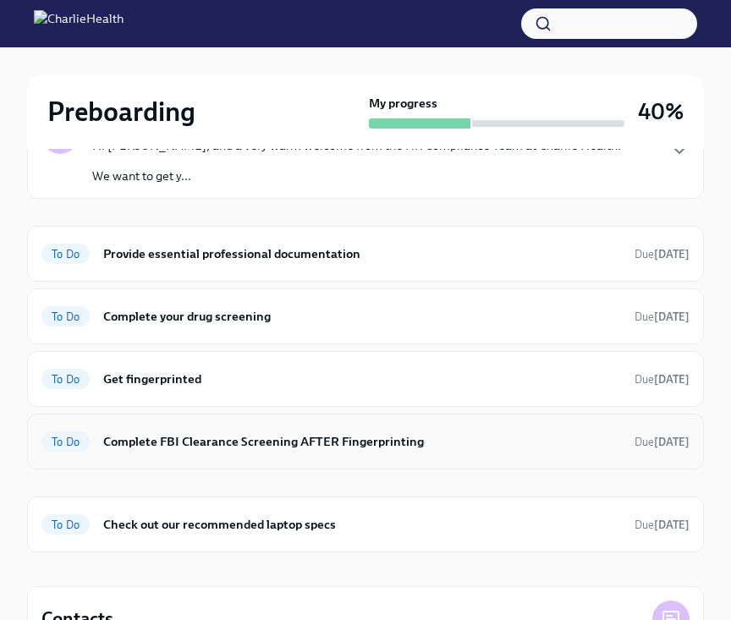
scroll to position [211, 0]
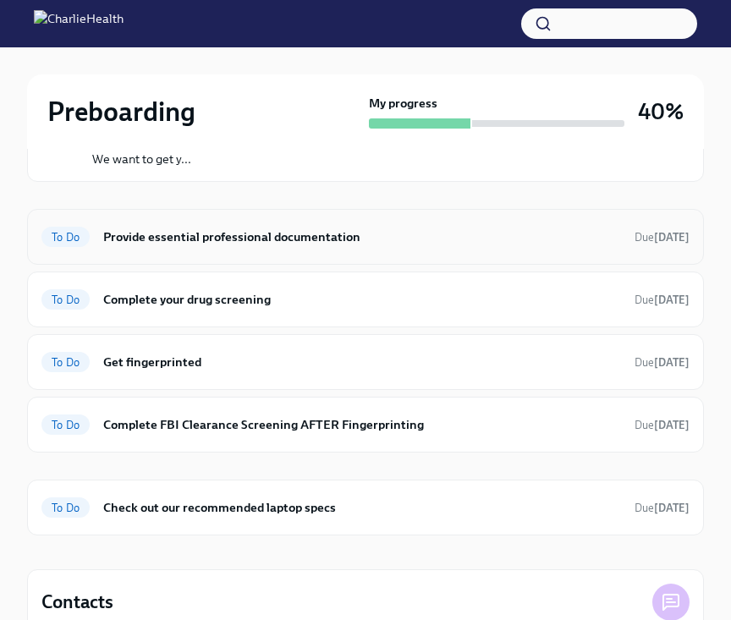
click at [176, 228] on h6 "Provide essential professional documentation" at bounding box center [362, 237] width 518 height 19
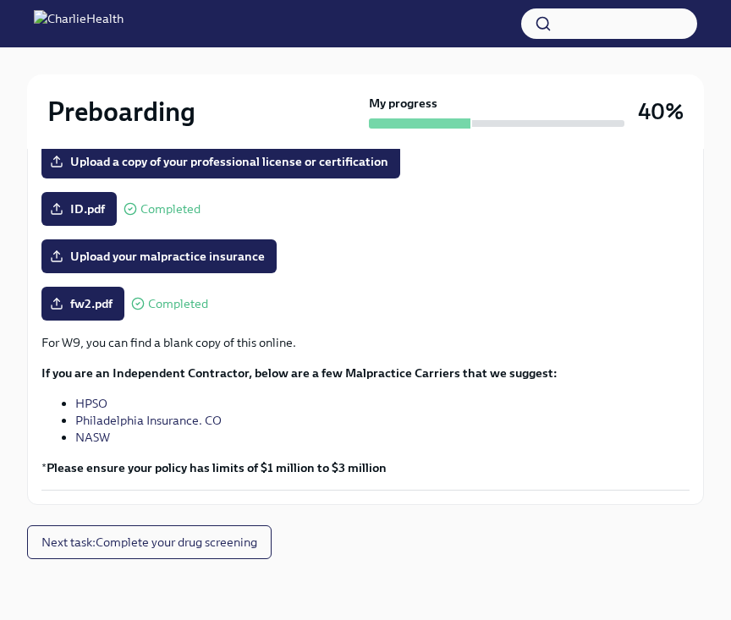
scroll to position [425, 0]
